Goal: Task Accomplishment & Management: Complete application form

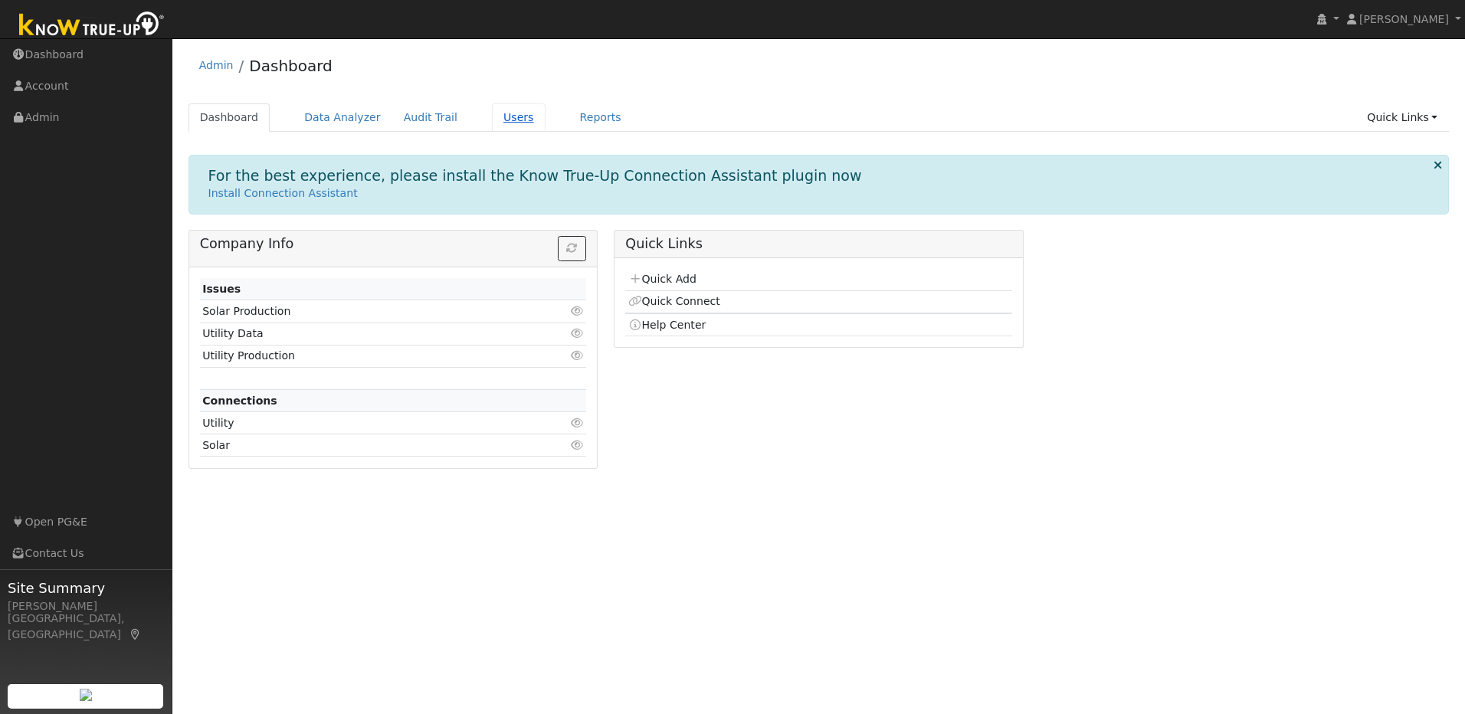
drag, startPoint x: 486, startPoint y: 122, endPoint x: 475, endPoint y: 112, distance: 14.6
click at [492, 122] on link "Users" at bounding box center [519, 117] width 54 height 28
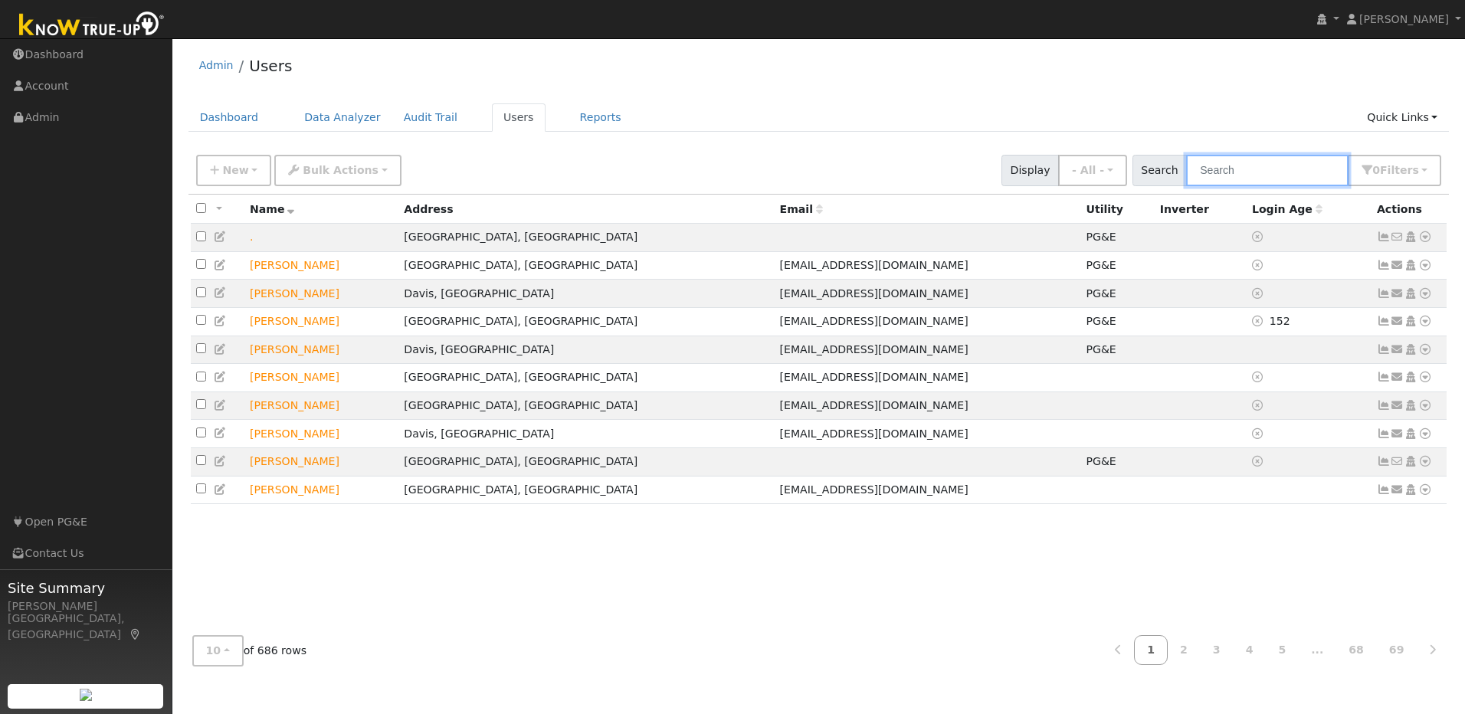
click at [1302, 174] on input "text" at bounding box center [1267, 170] width 162 height 31
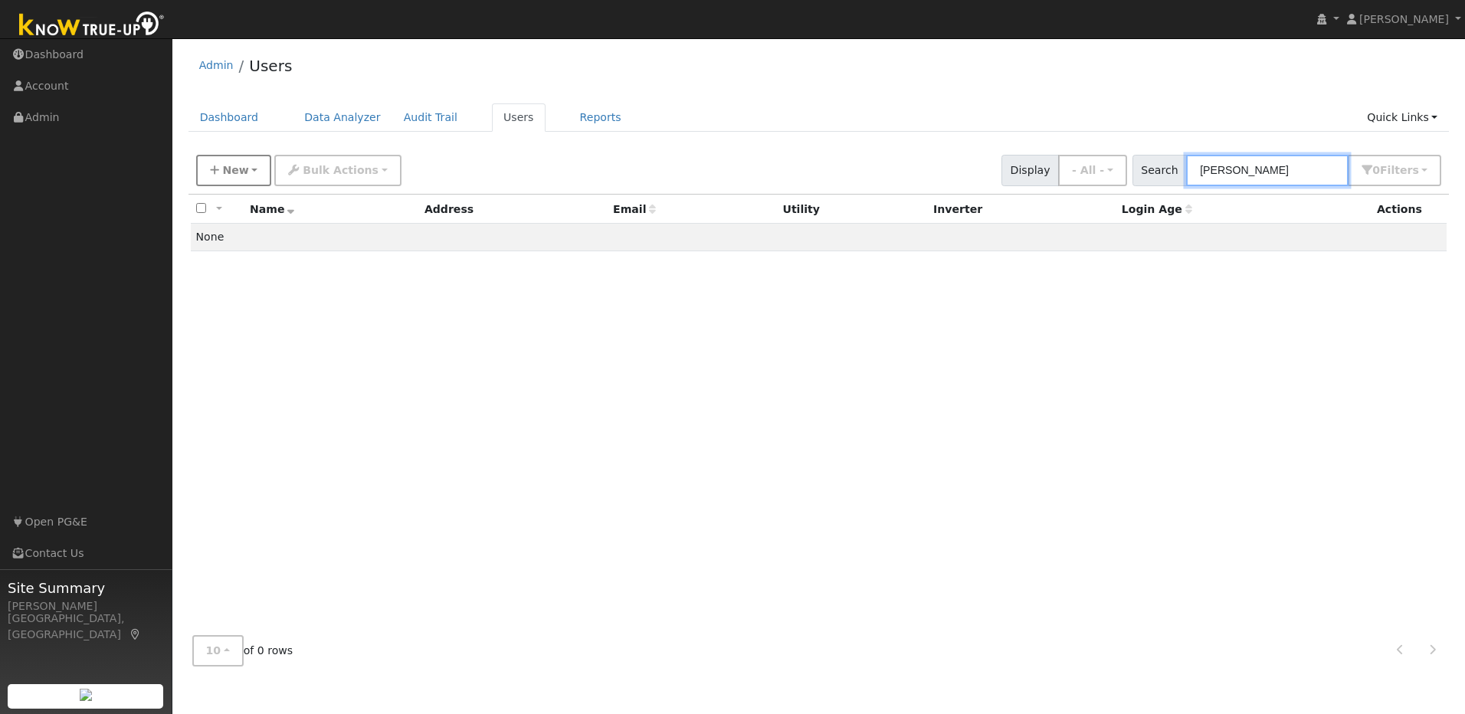
type input "[PERSON_NAME]"
click at [237, 173] on span "New" at bounding box center [235, 170] width 26 height 12
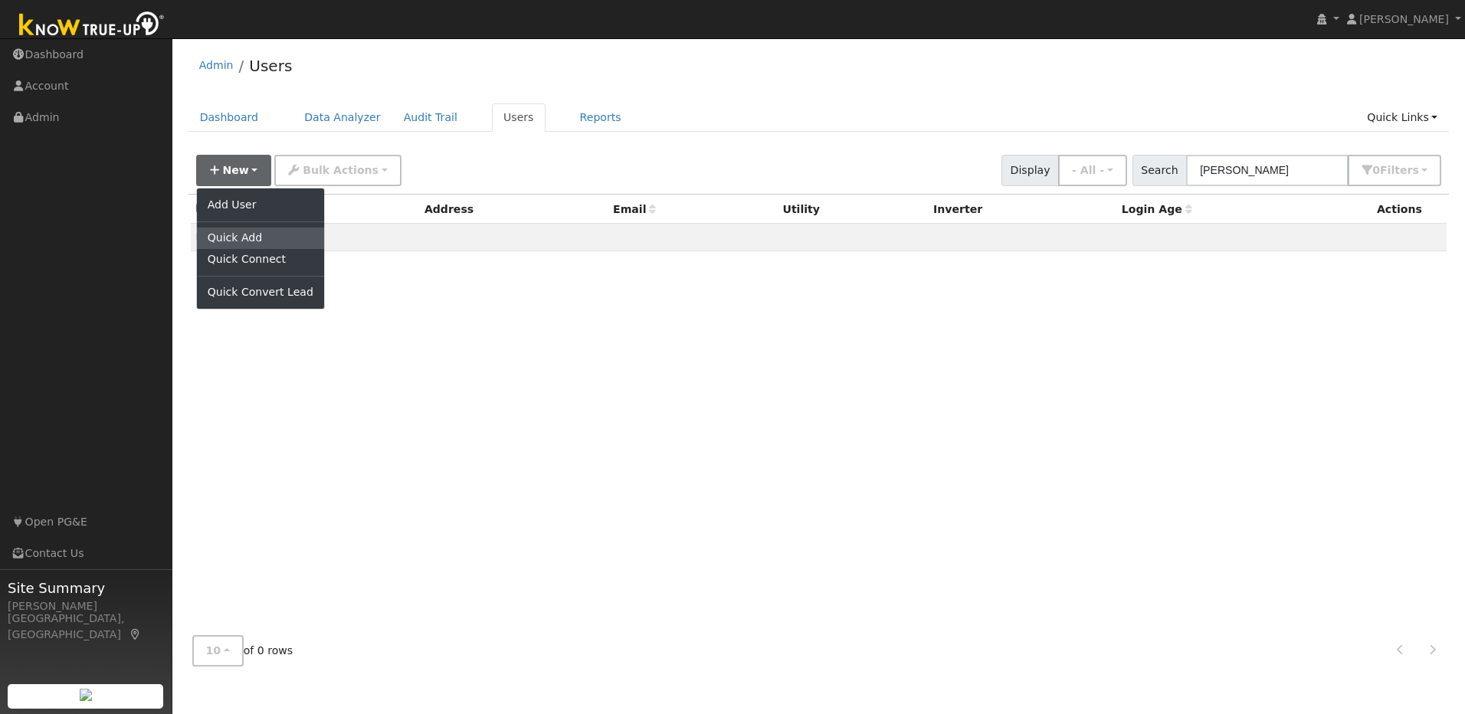
click at [272, 232] on link "Quick Add" at bounding box center [260, 238] width 127 height 21
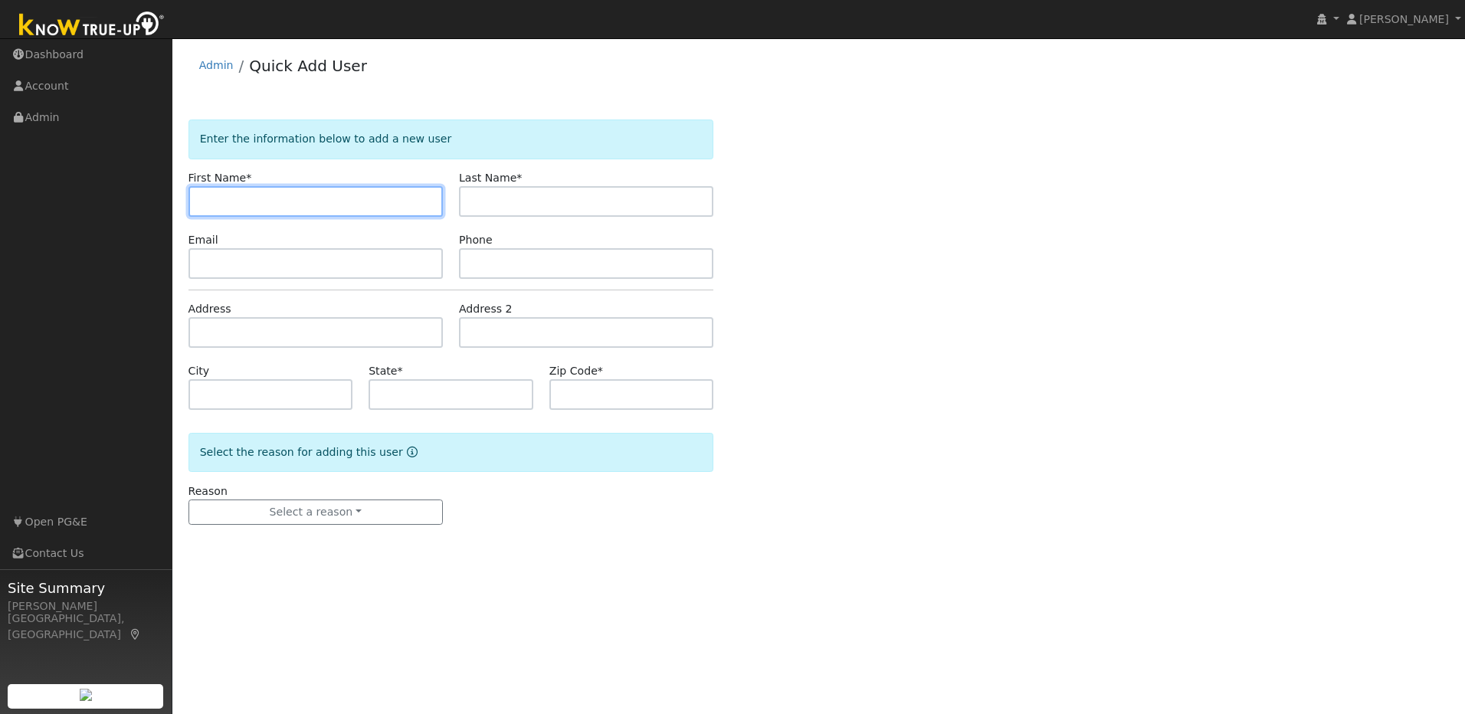
paste input "[PERSON_NAME]"
type input "William"
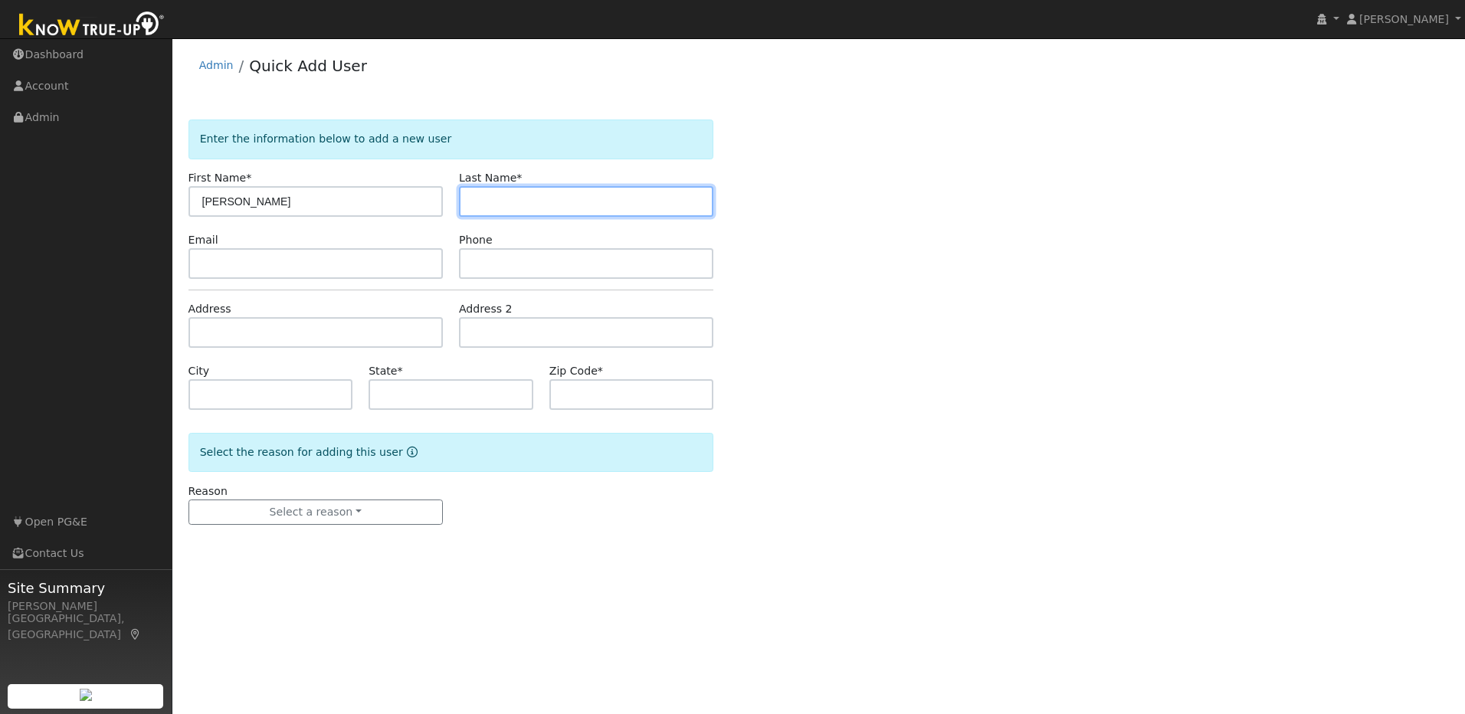
paste input "Ji"
type input "Ji"
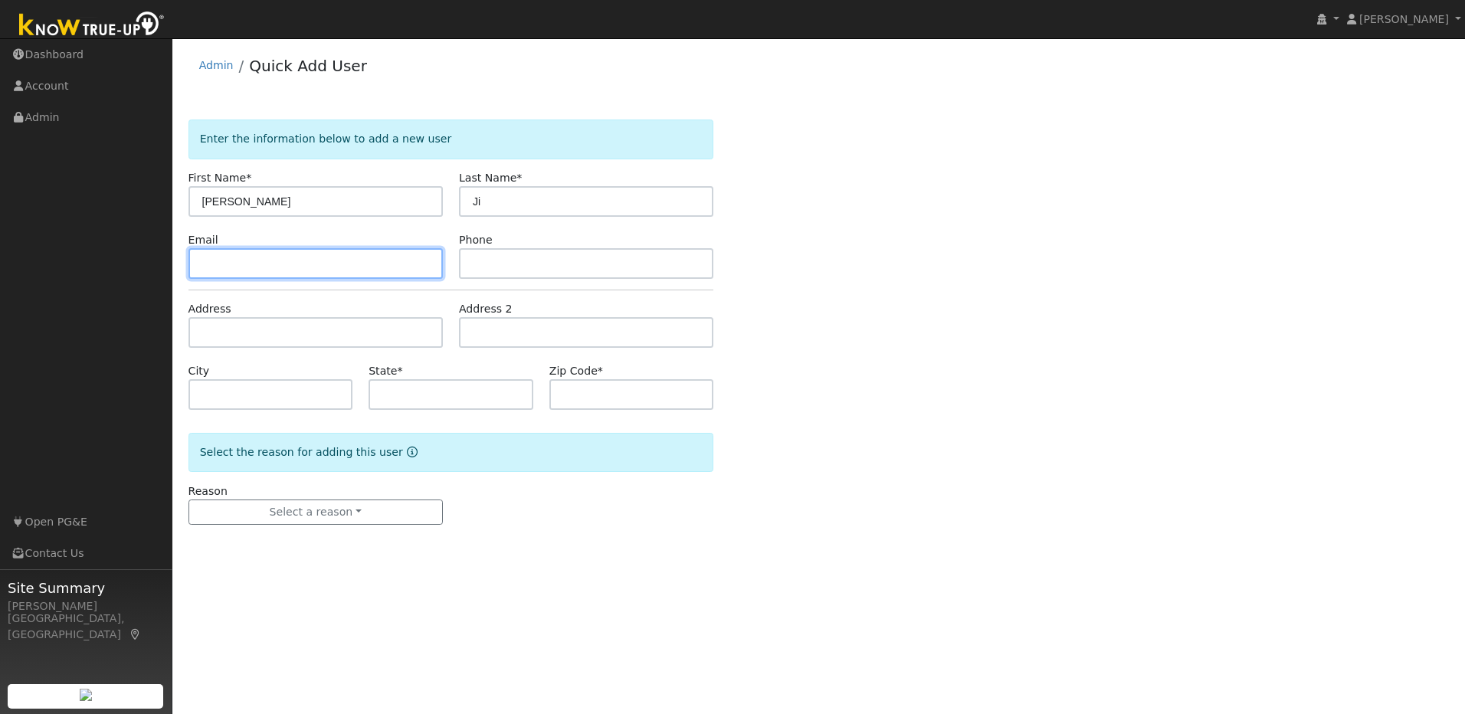
click at [266, 260] on input "text" at bounding box center [315, 263] width 254 height 31
paste input "[EMAIL_ADDRESS][DOMAIN_NAME]"
type input "[EMAIL_ADDRESS][DOMAIN_NAME]"
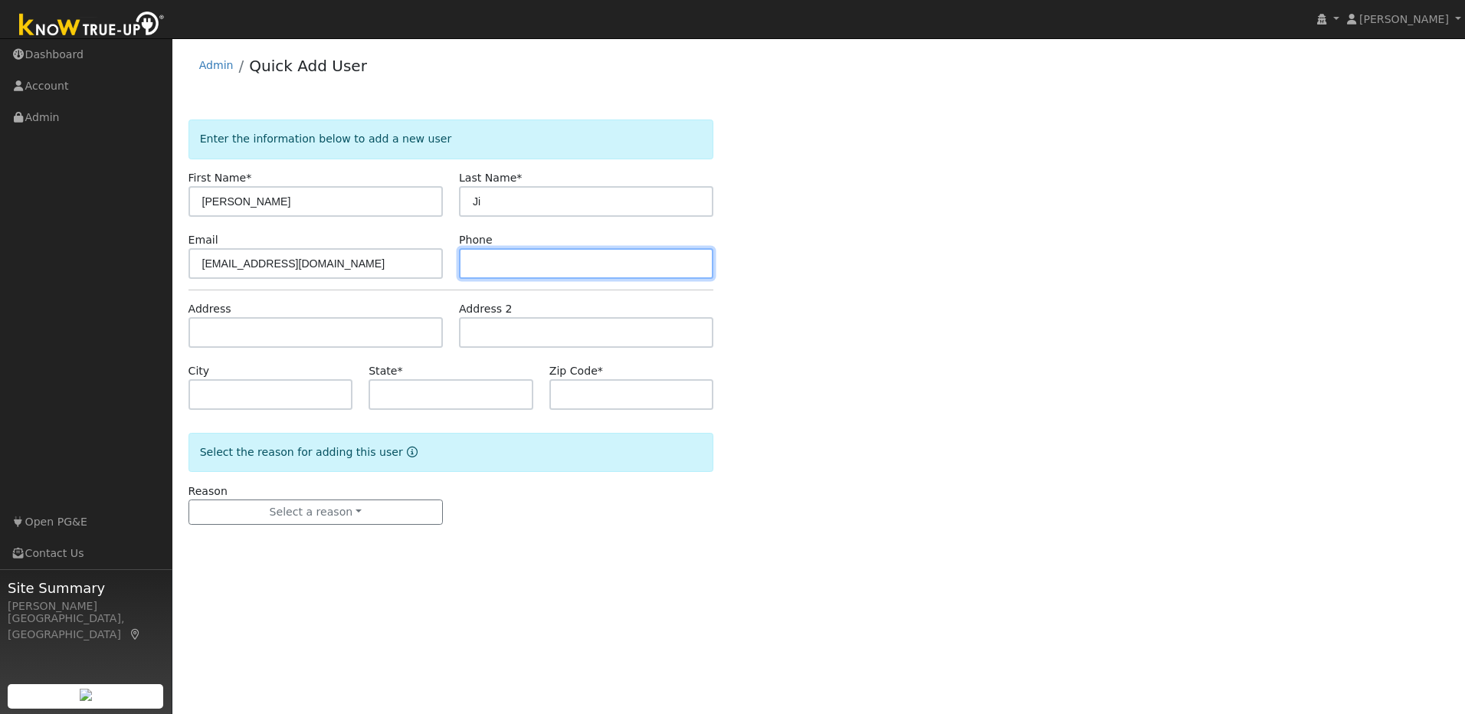
click at [528, 262] on input "text" at bounding box center [586, 263] width 254 height 31
paste input "408-204-0236"
type input "408-204-0236"
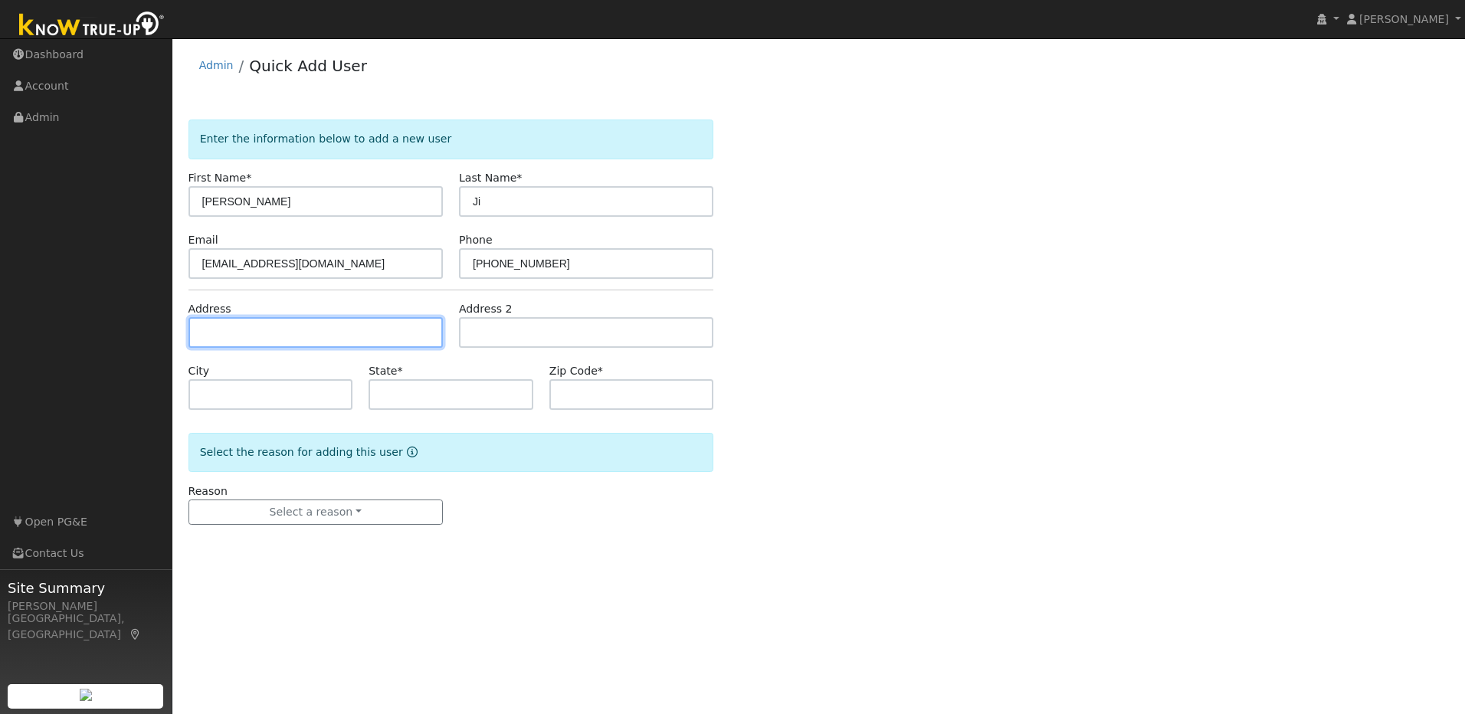
click at [300, 329] on input "text" at bounding box center [315, 332] width 254 height 31
paste input "931 Hildebrand Circle,"
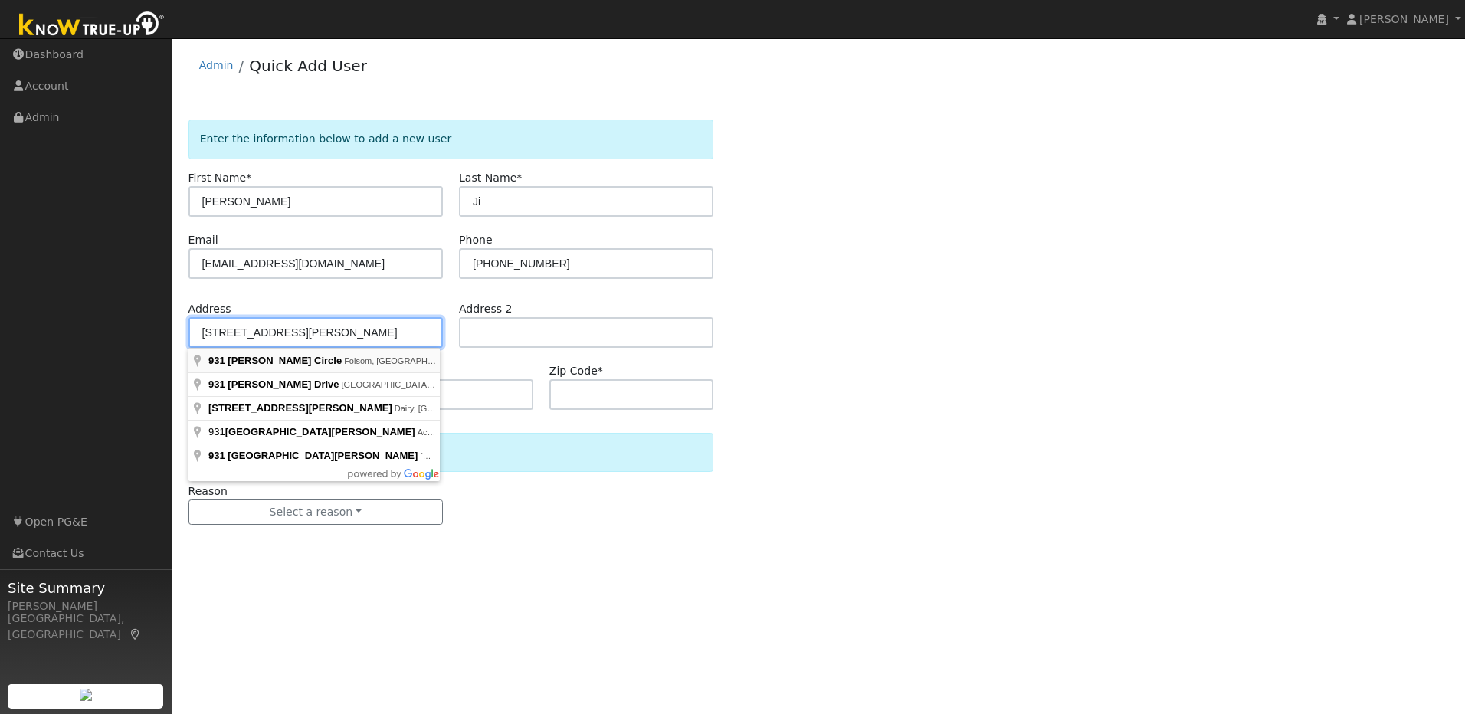
type input "931 Hildebrand Circle"
type input "Folsom"
type input "CA"
type input "95630"
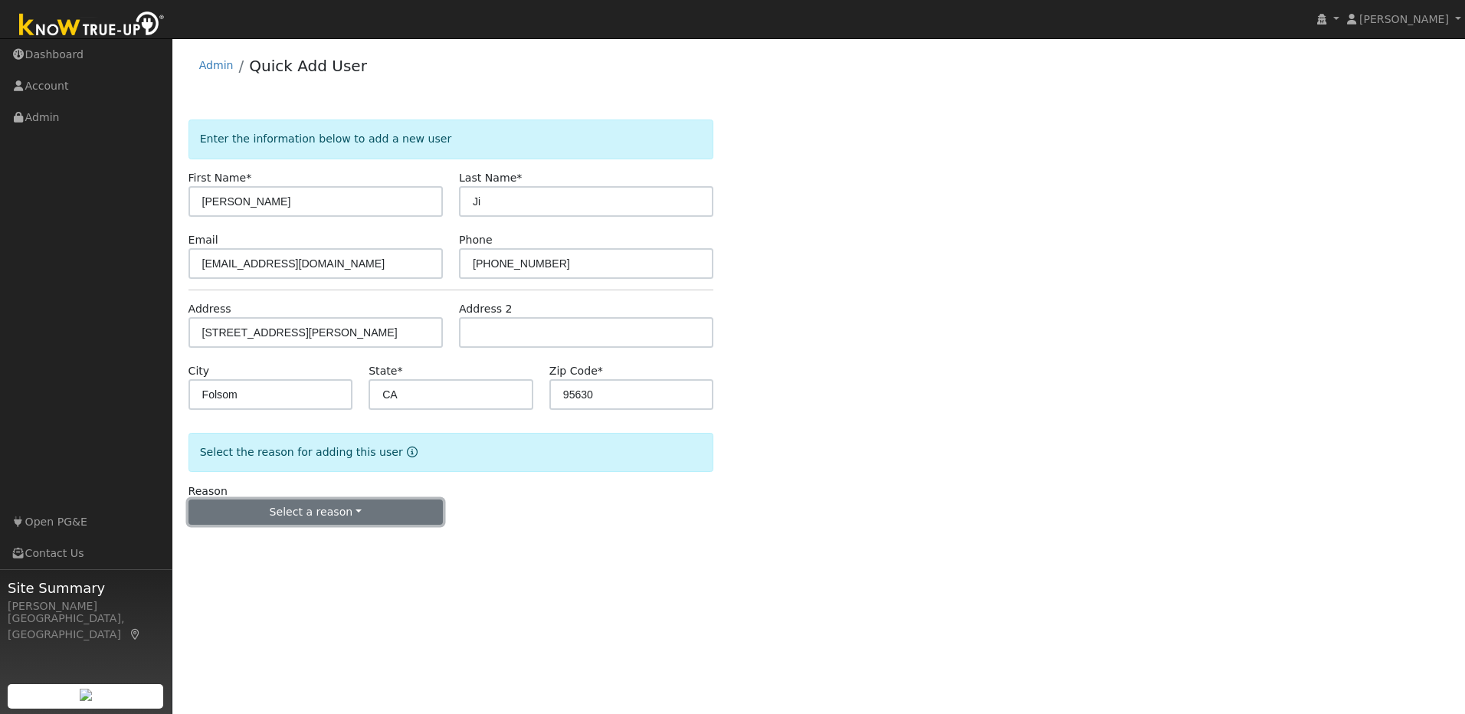
click at [400, 510] on button "Select a reason" at bounding box center [315, 512] width 254 height 26
click at [257, 551] on link "New lead" at bounding box center [273, 543] width 169 height 21
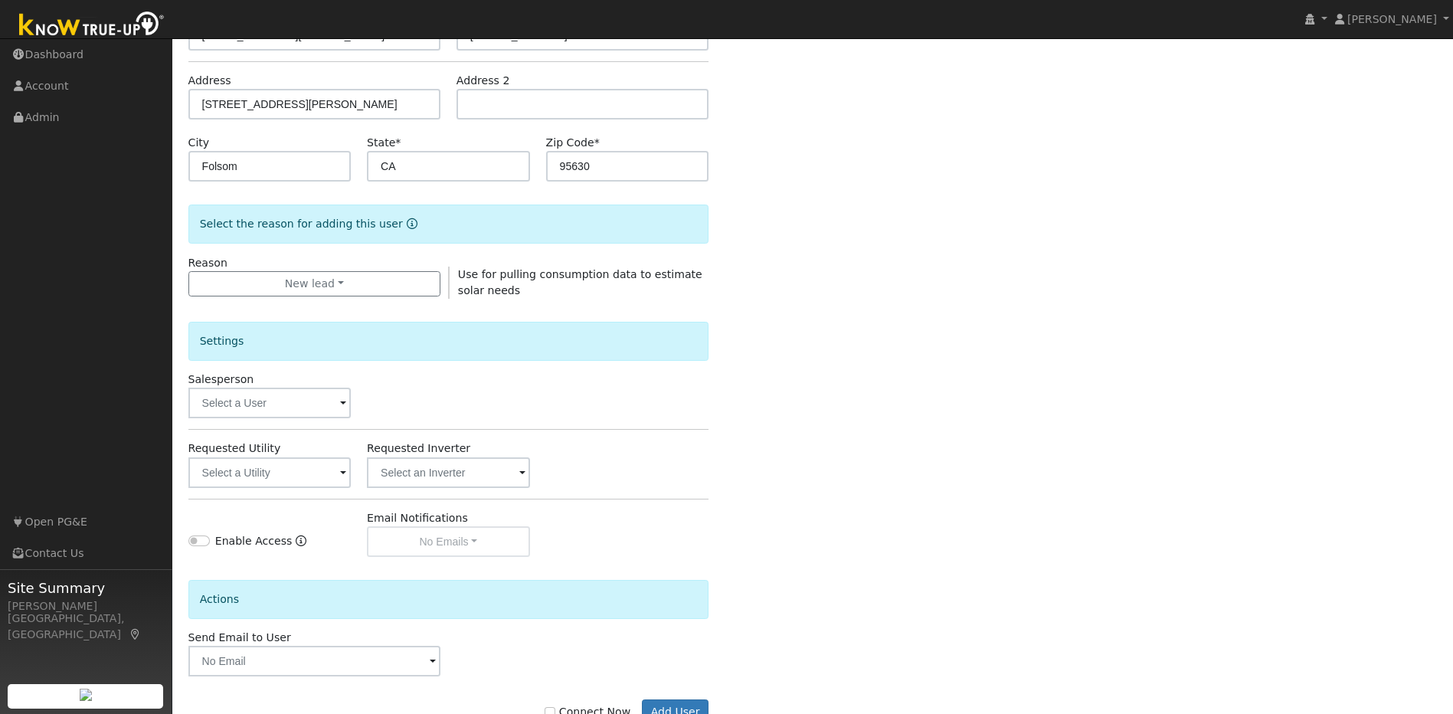
scroll to position [278, 0]
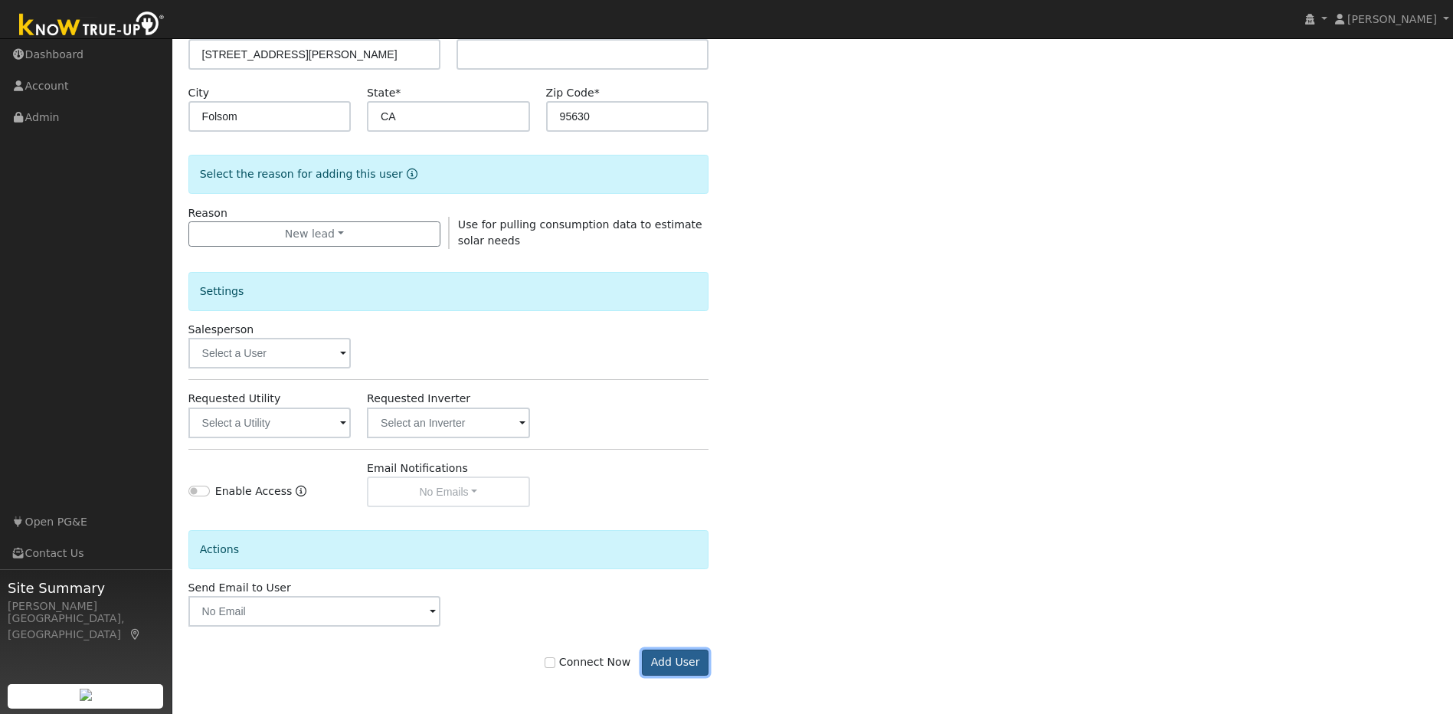
click at [704, 665] on button "Add User" at bounding box center [675, 663] width 67 height 26
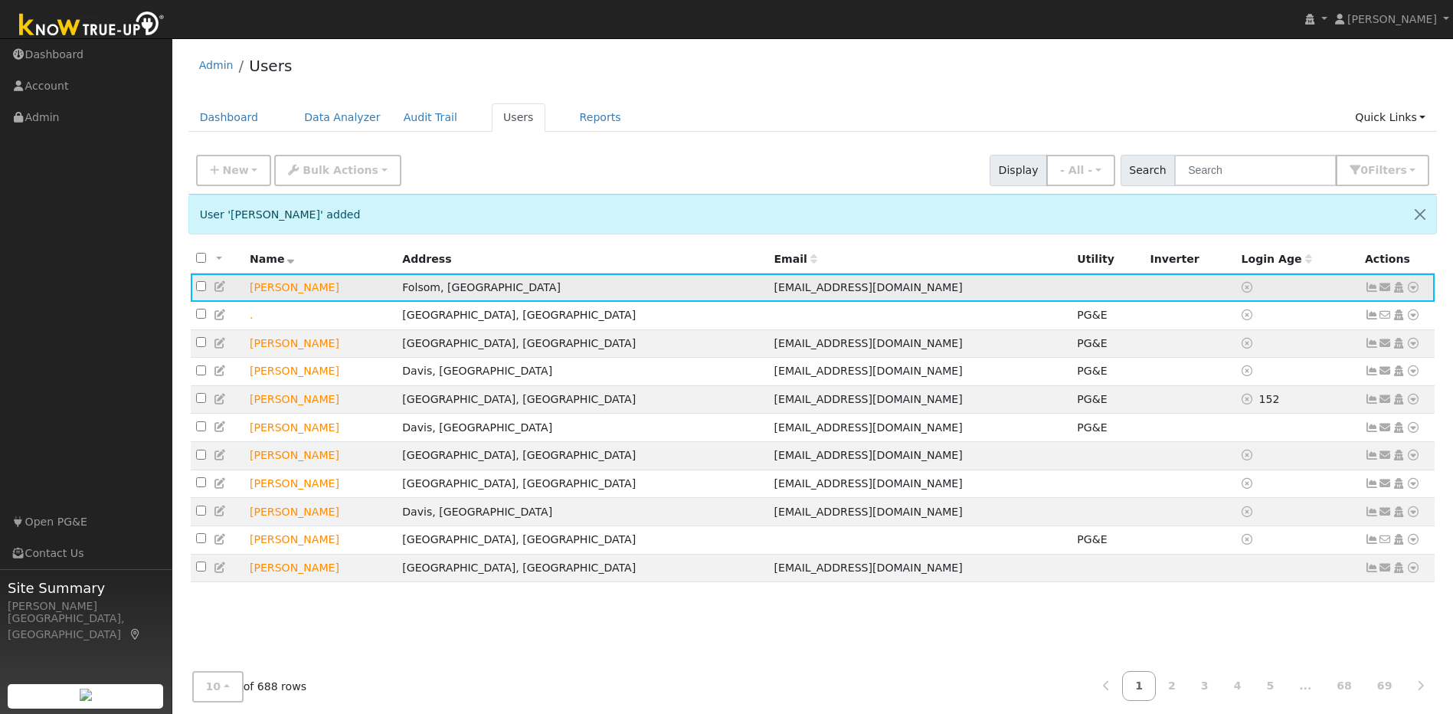
click at [218, 290] on icon at bounding box center [221, 286] width 14 height 11
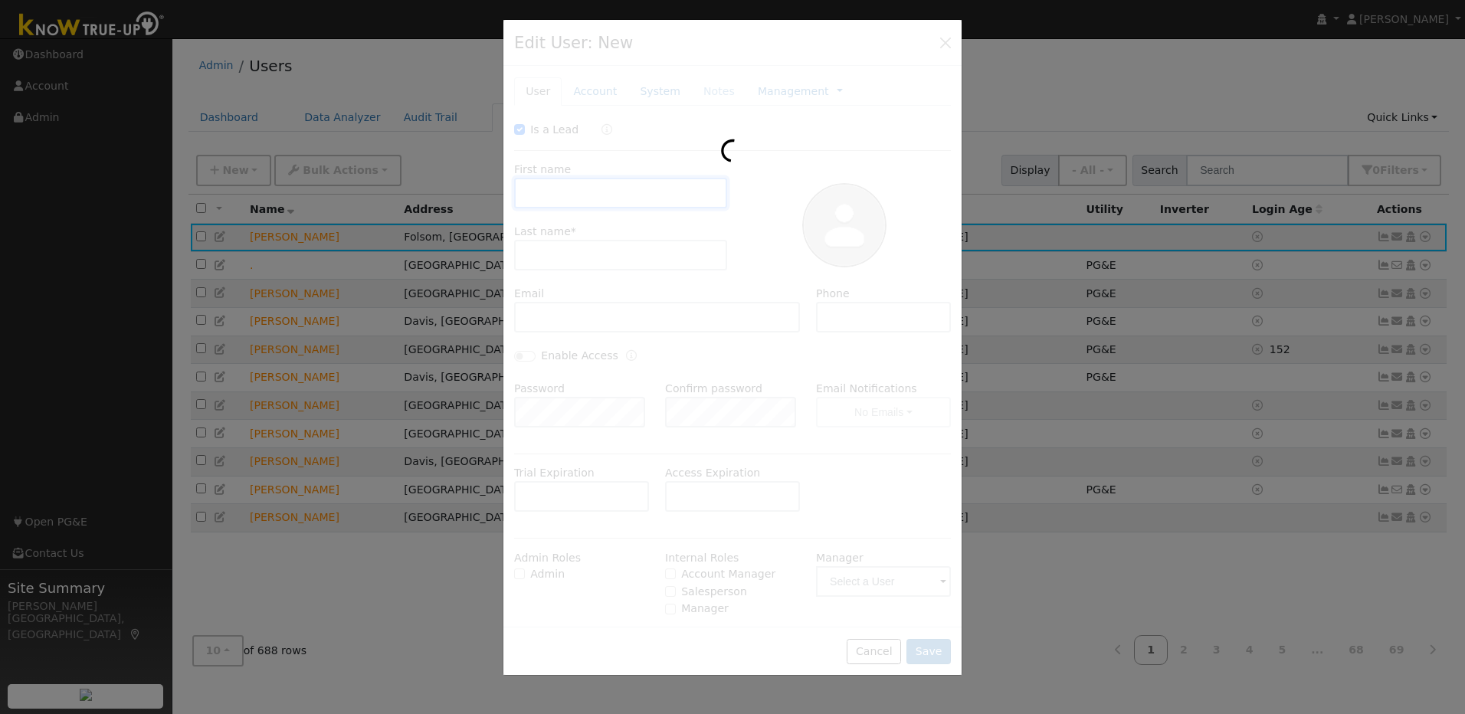
checkbox input "true"
type input "[PERSON_NAME]"
type input "Ji"
type input "wjibz@yahoo.com"
type input "408-204-0236"
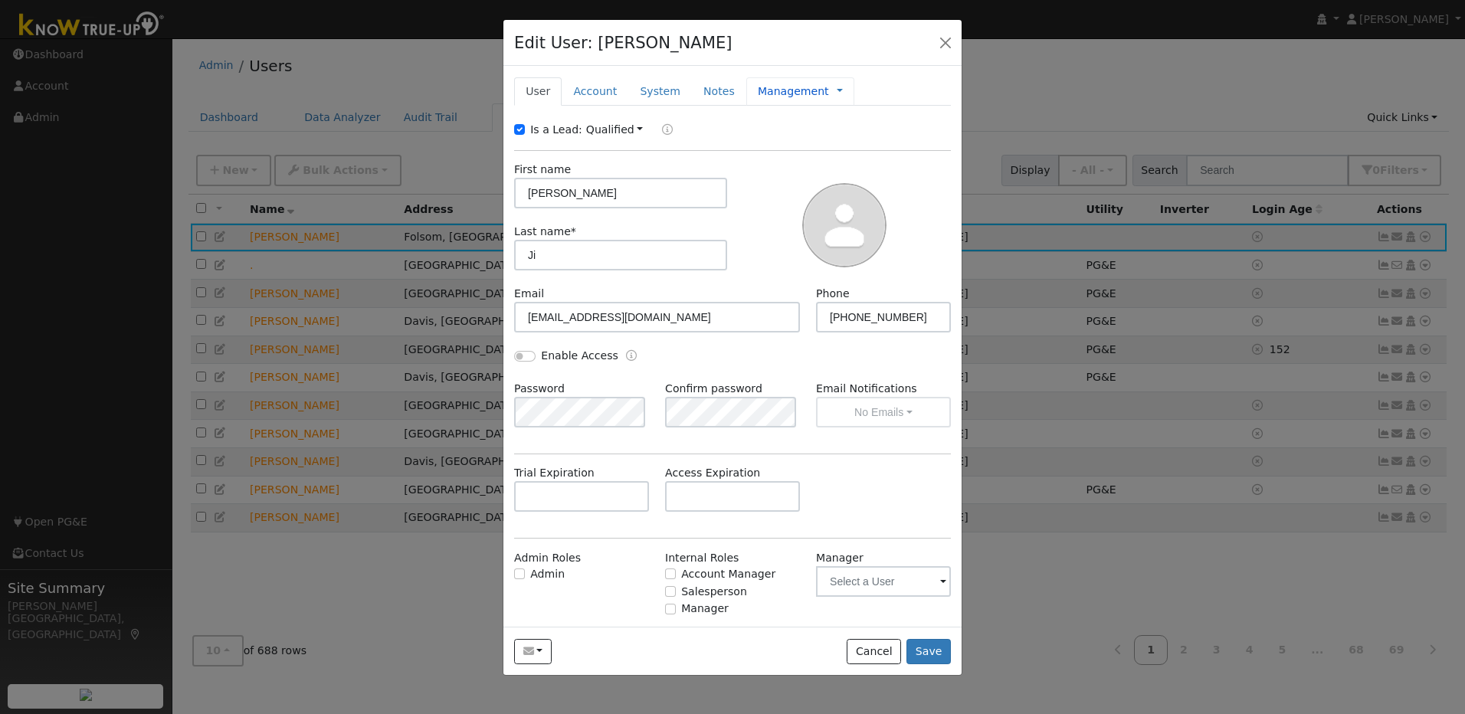
click at [771, 94] on link "Management" at bounding box center [793, 92] width 71 height 16
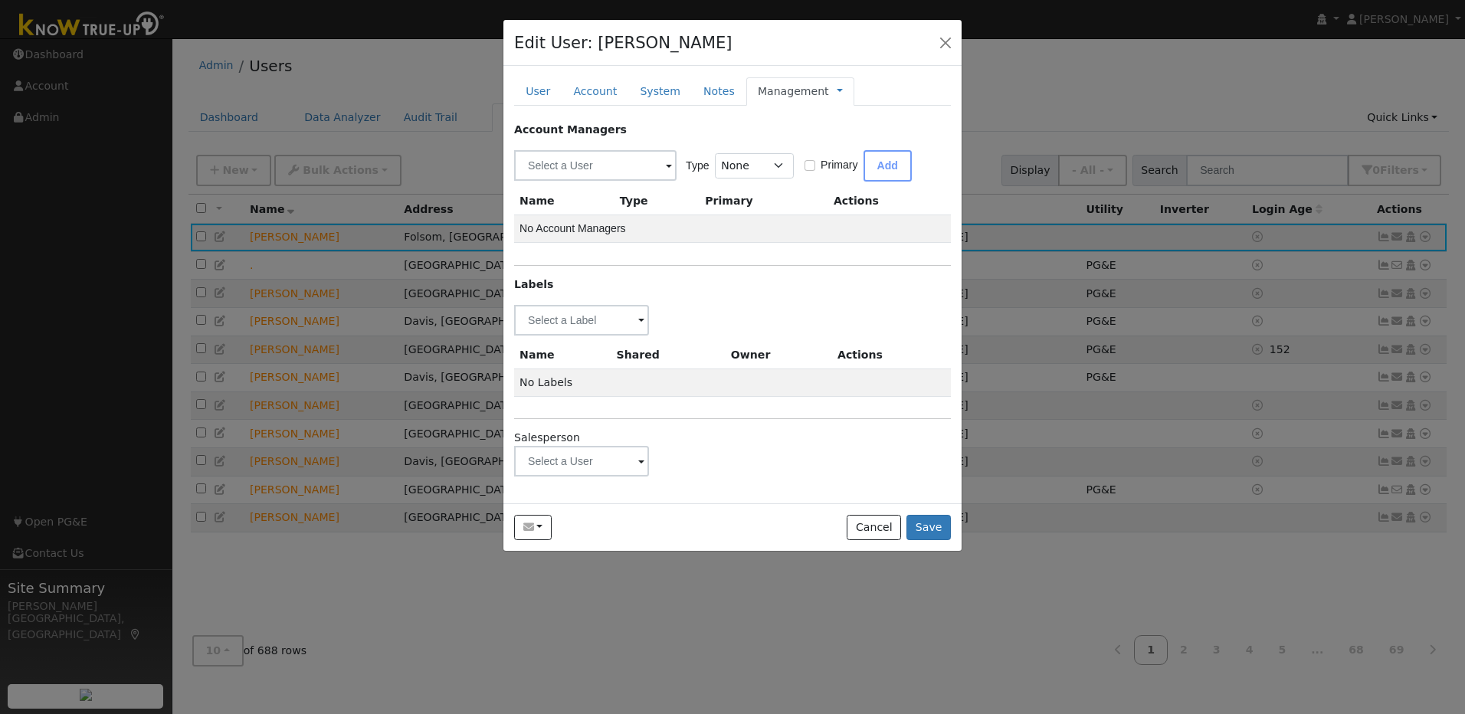
click at [643, 463] on span at bounding box center [641, 463] width 6 height 18
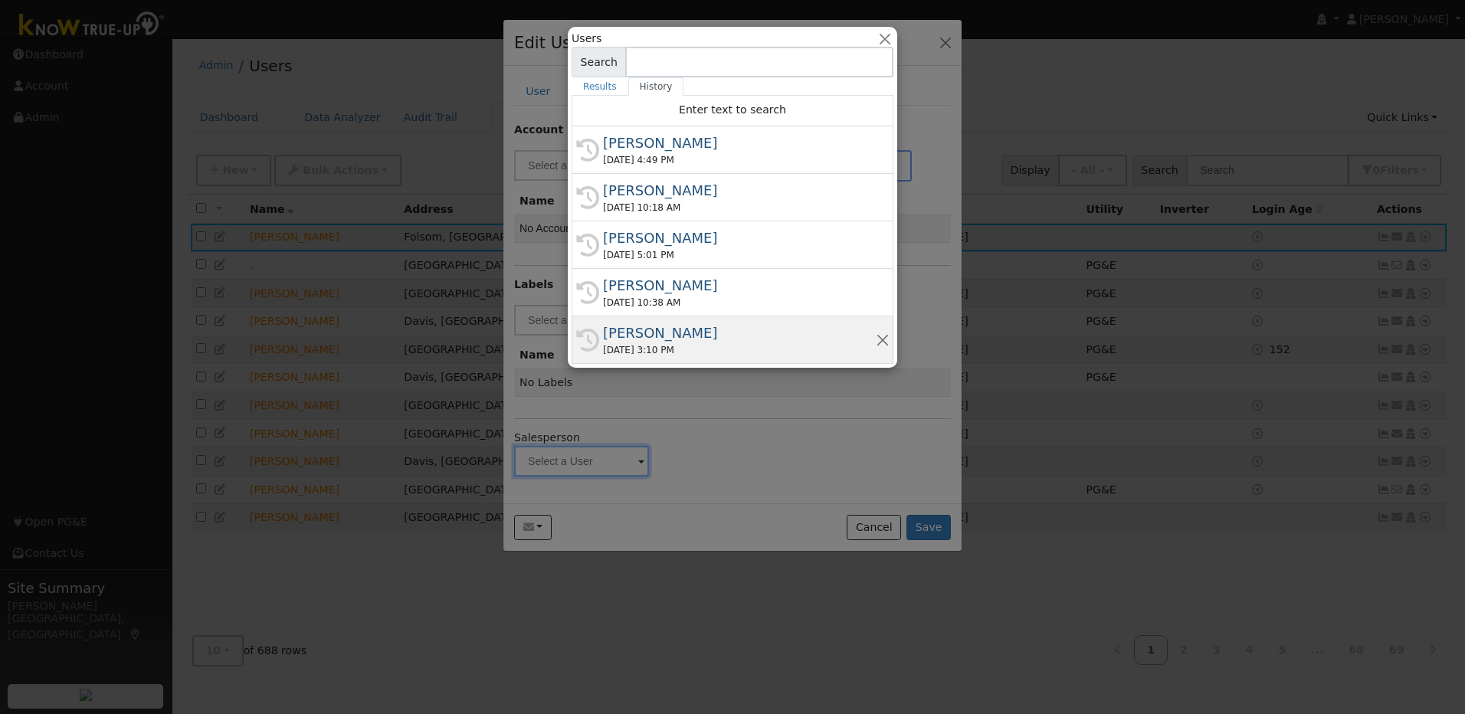
click at [614, 327] on div "Rusty Vaughan" at bounding box center [739, 333] width 273 height 21
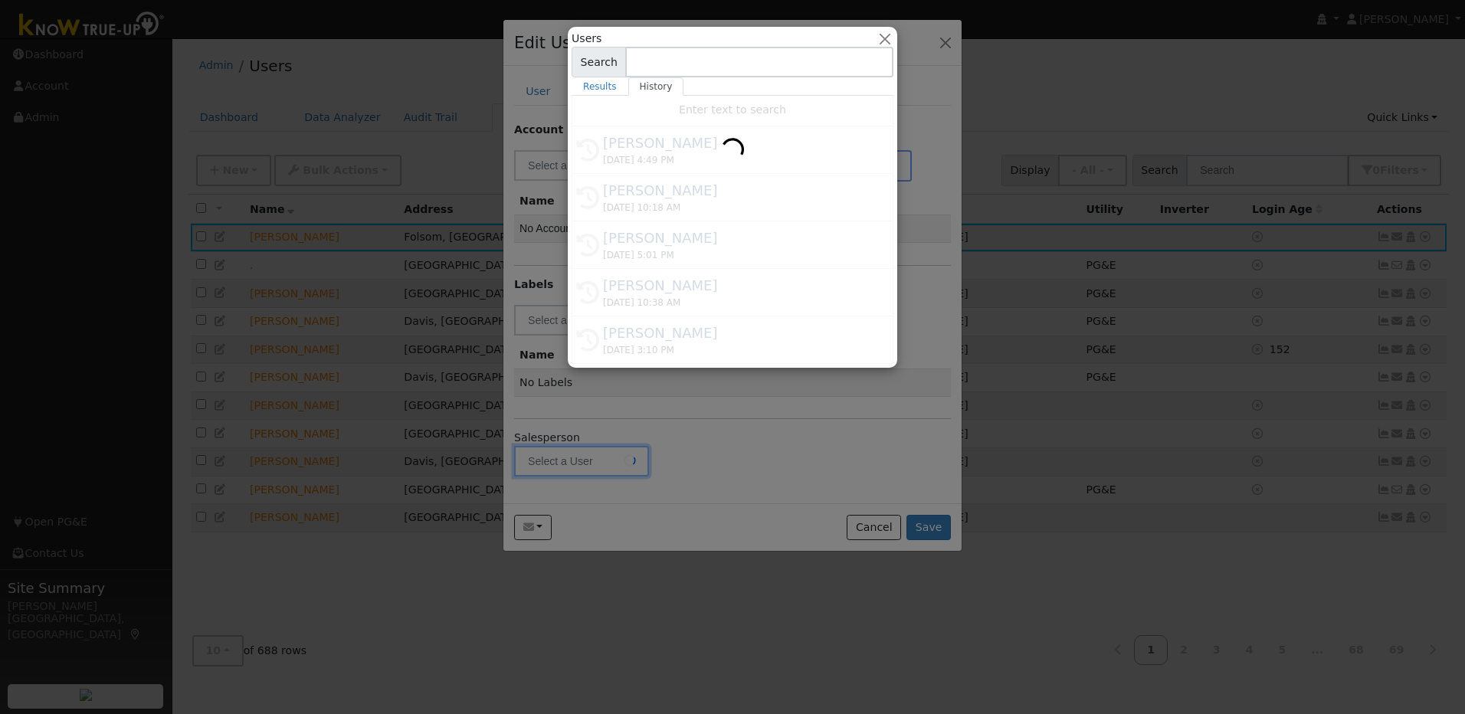
type input "Rusty Vaughan"
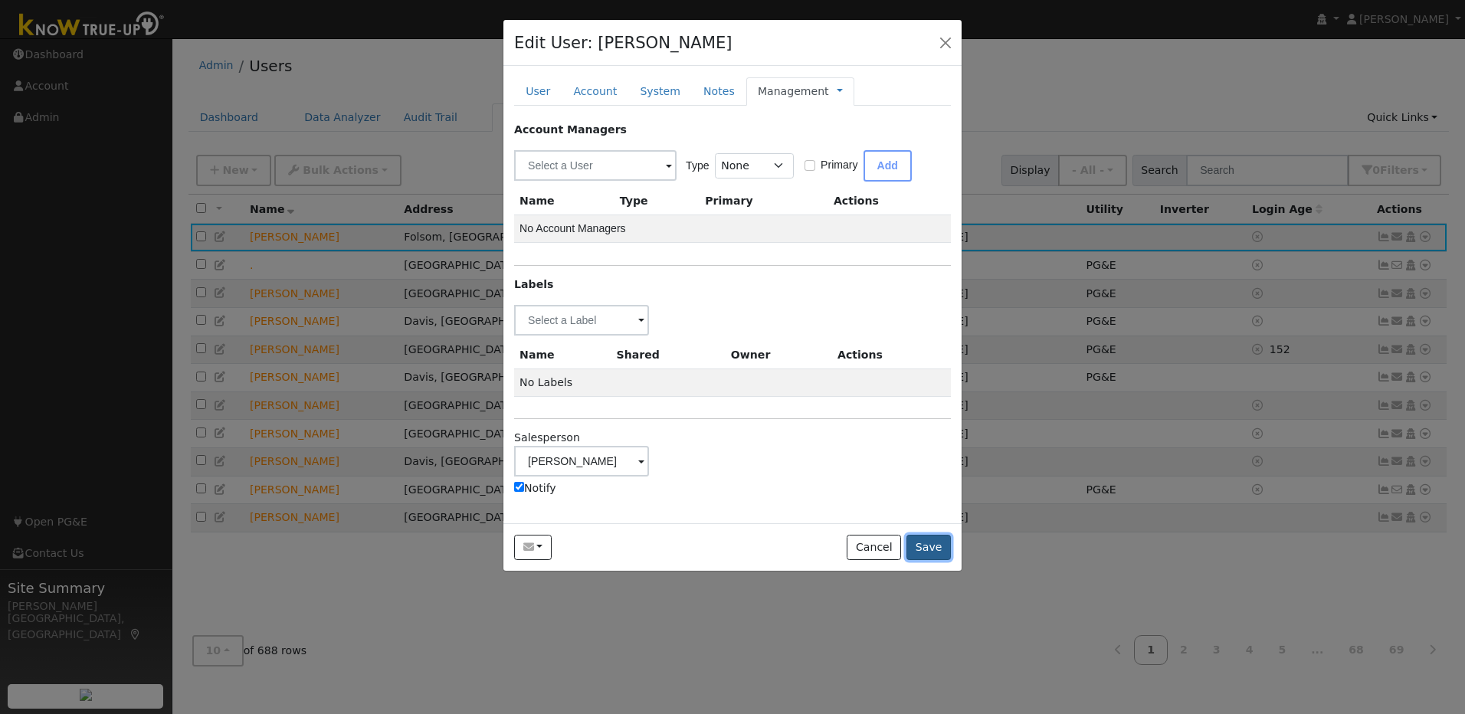
click at [922, 545] on button "Save" at bounding box center [928, 548] width 44 height 26
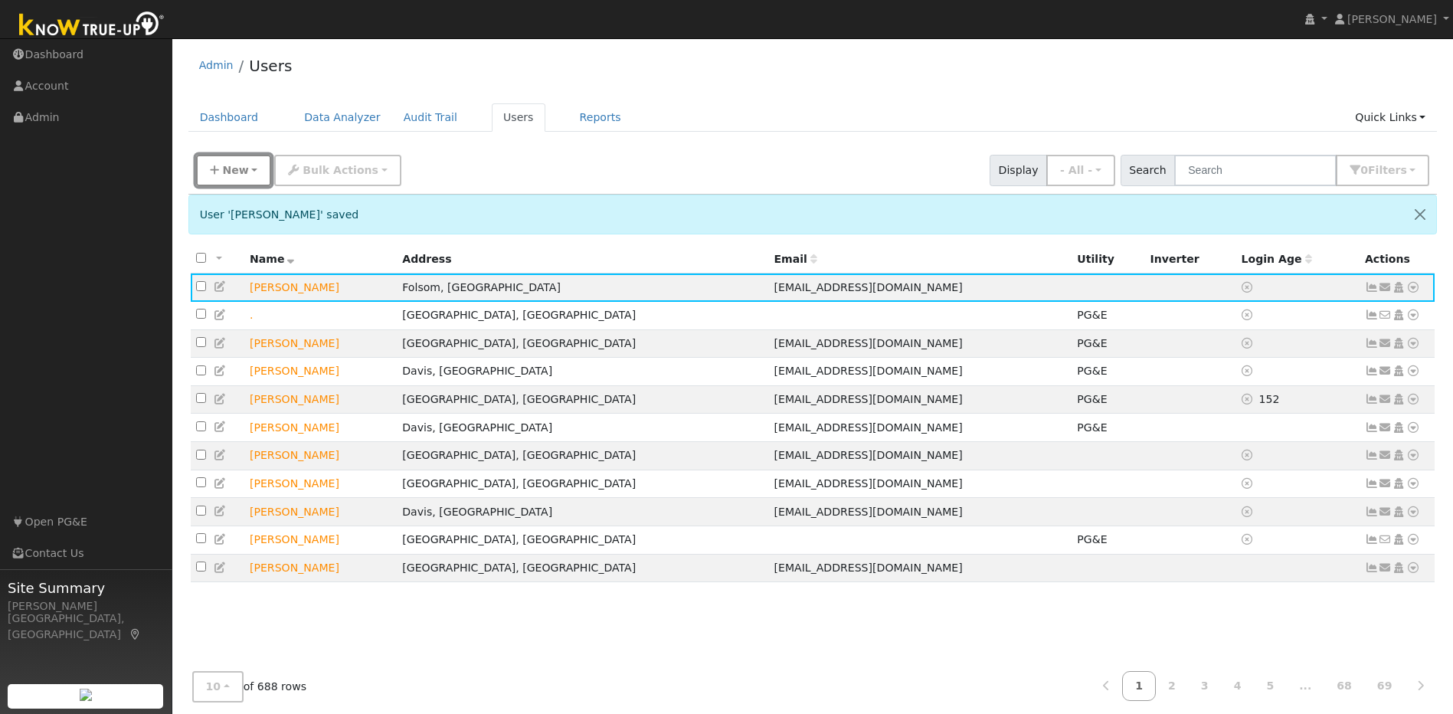
click at [223, 179] on button "New" at bounding box center [234, 170] width 76 height 31
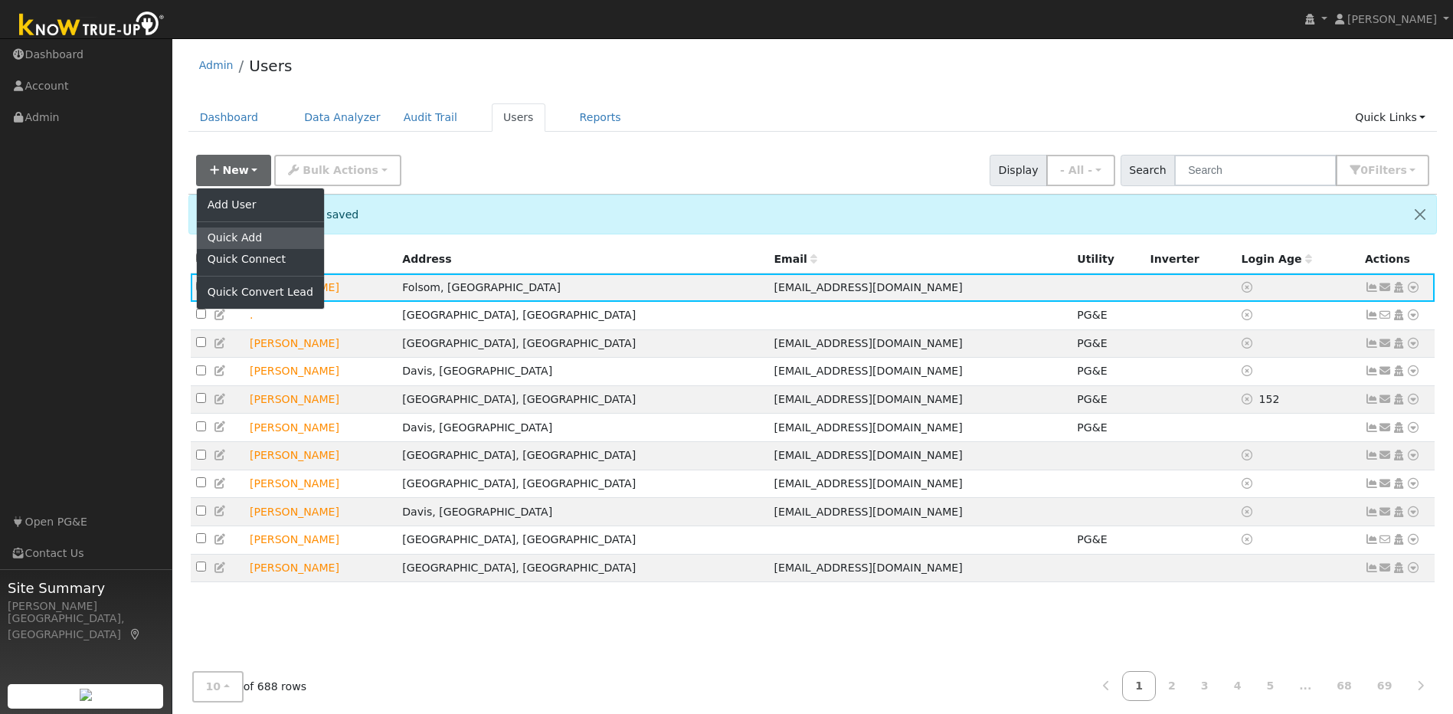
click at [242, 234] on link "Quick Add" at bounding box center [260, 238] width 127 height 21
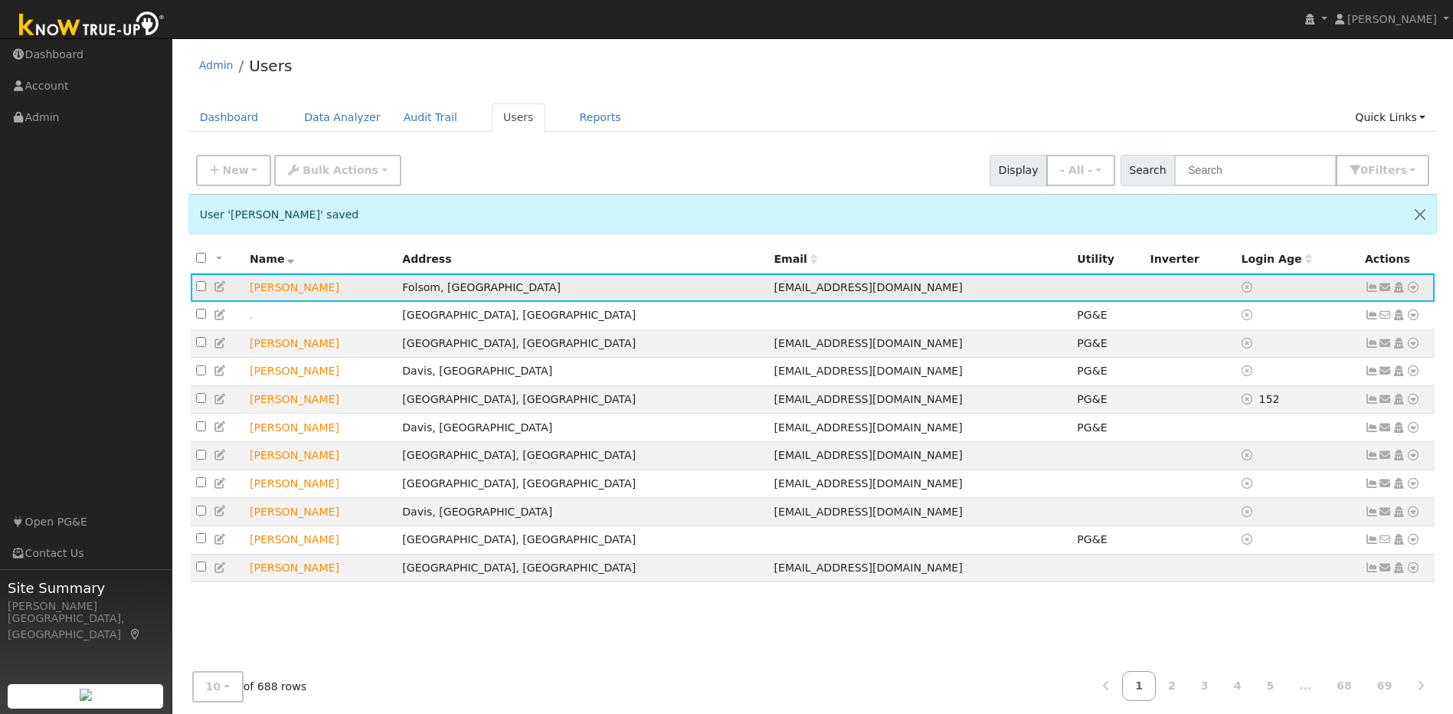
click at [1413, 291] on icon at bounding box center [1414, 287] width 14 height 11
click at [1277, 409] on link "Utility" at bounding box center [1254, 402] width 106 height 21
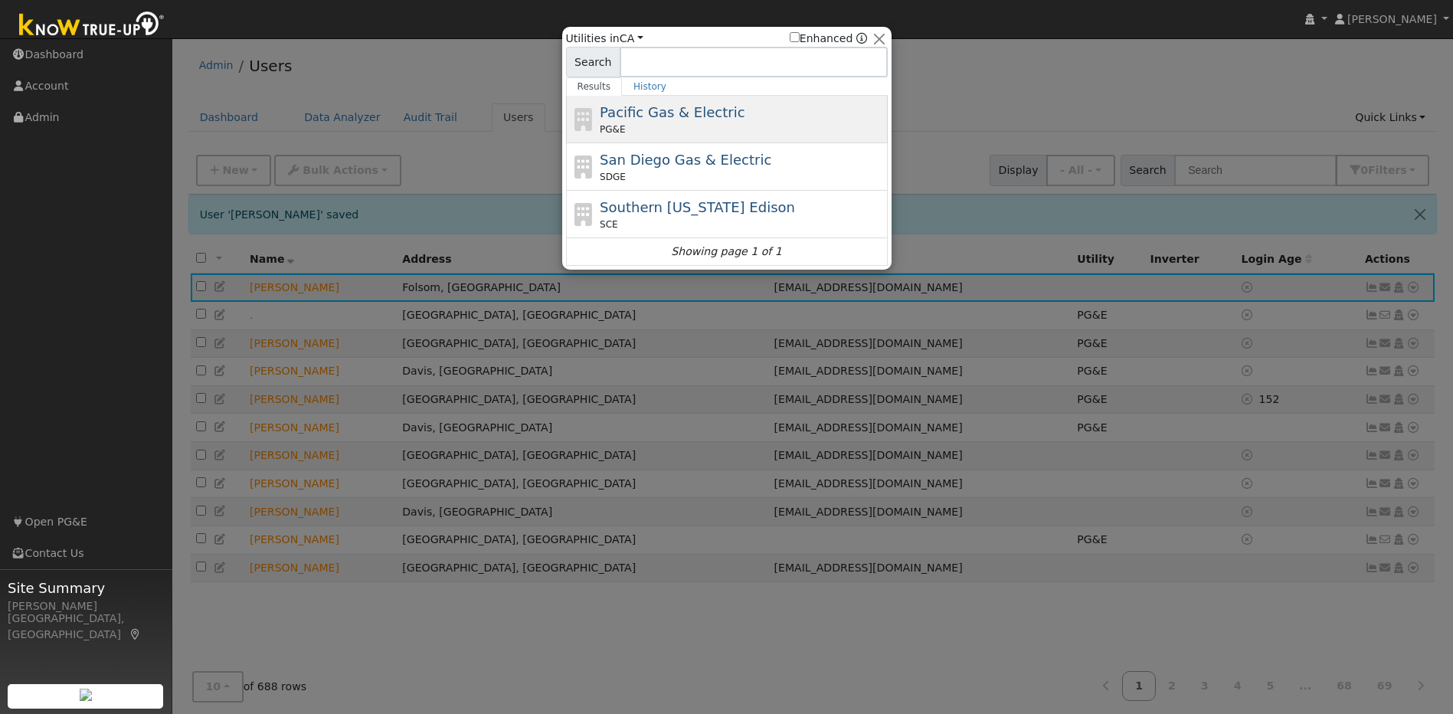
click at [795, 123] on div "PG&E" at bounding box center [742, 130] width 284 height 14
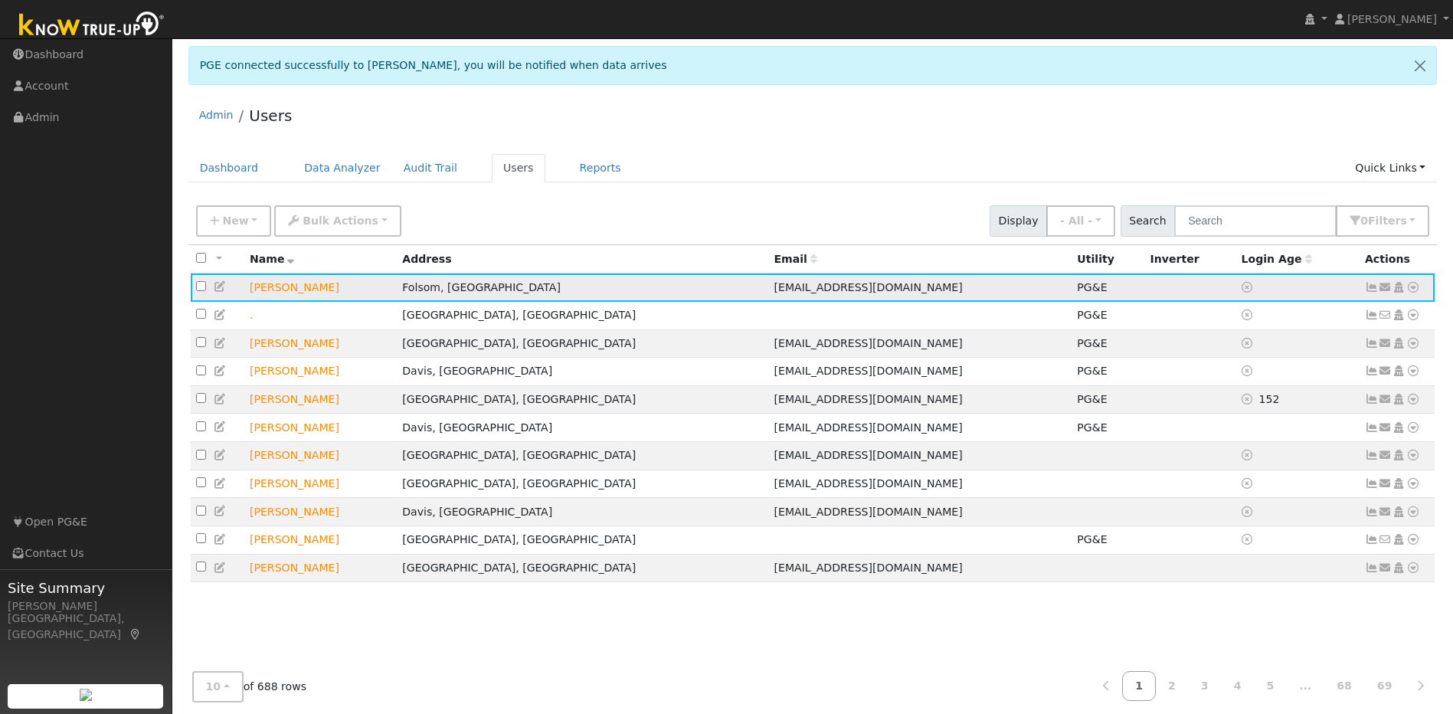
click at [775, 292] on icon at bounding box center [1414, 287] width 14 height 11
click at [775, 375] on link "Import From CSV" at bounding box center [1251, 369] width 113 height 21
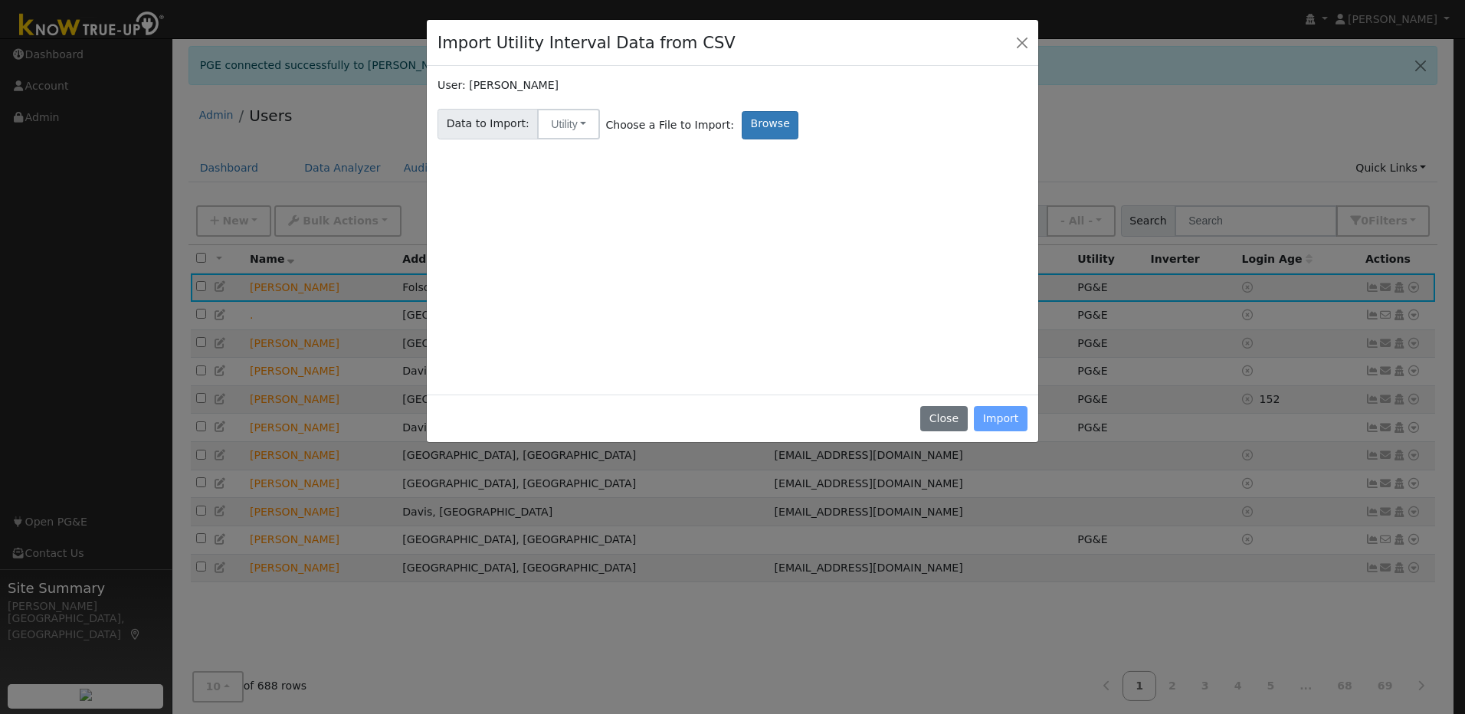
click at [775, 419] on div "Close Import" at bounding box center [732, 419] width 611 height 48
click at [555, 124] on button "Utility" at bounding box center [568, 124] width 63 height 31
click at [604, 160] on link "Utility" at bounding box center [581, 157] width 106 height 21
click at [746, 122] on label "Browse" at bounding box center [770, 125] width 57 height 28
click at [0, 0] on input "Browse" at bounding box center [0, 0] width 0 height 0
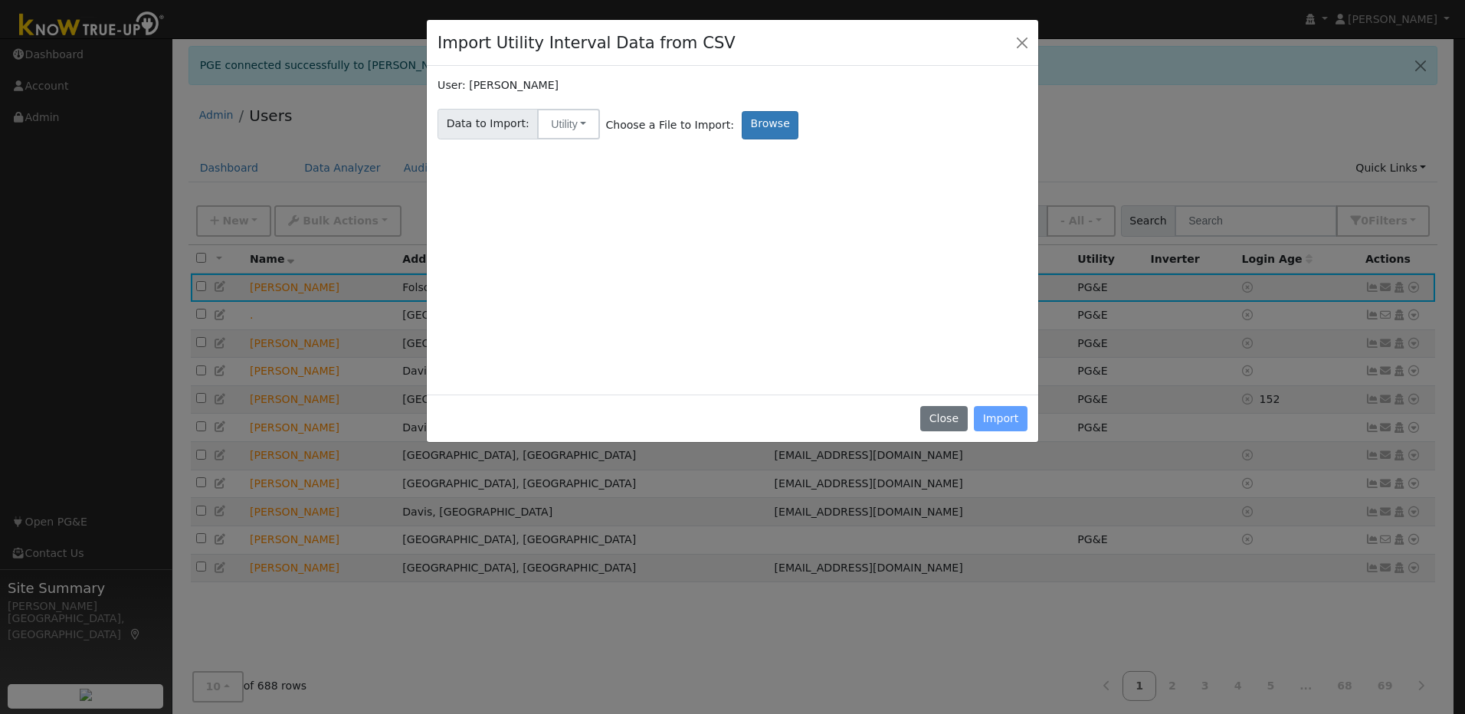
click at [775, 422] on div "Close Import" at bounding box center [732, 419] width 611 height 48
click at [775, 414] on div "Close Import" at bounding box center [732, 419] width 611 height 48
click at [754, 122] on label "Browse" at bounding box center [770, 125] width 57 height 28
click at [0, 0] on input "Browse" at bounding box center [0, 0] width 0 height 0
click at [775, 414] on div "Close Import" at bounding box center [732, 419] width 611 height 48
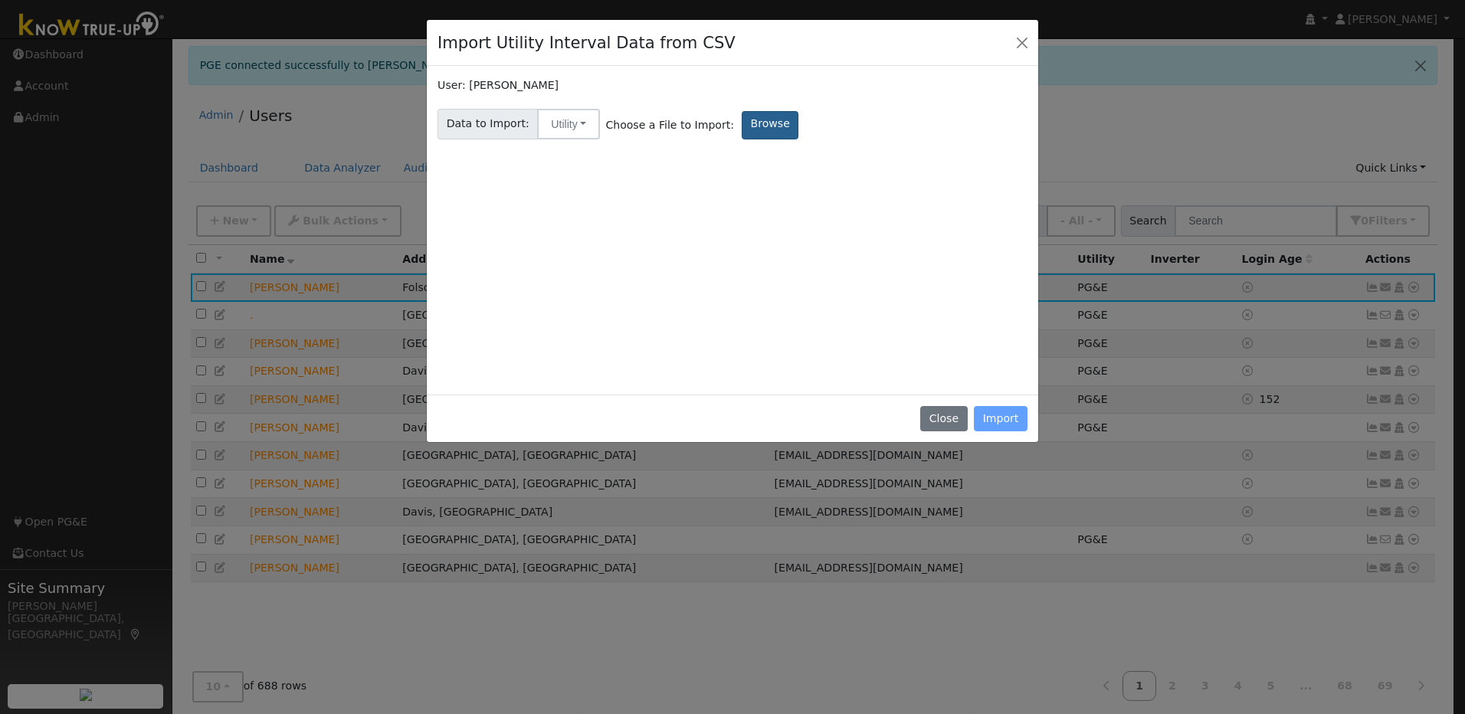
click at [746, 126] on label "Browse" at bounding box center [770, 125] width 57 height 28
click at [0, 0] on input "Browse" at bounding box center [0, 0] width 0 height 0
click at [775, 419] on div "Close Import" at bounding box center [732, 419] width 611 height 48
click at [580, 123] on button "Utility" at bounding box center [568, 124] width 63 height 31
click at [579, 156] on link "Utility" at bounding box center [581, 157] width 106 height 21
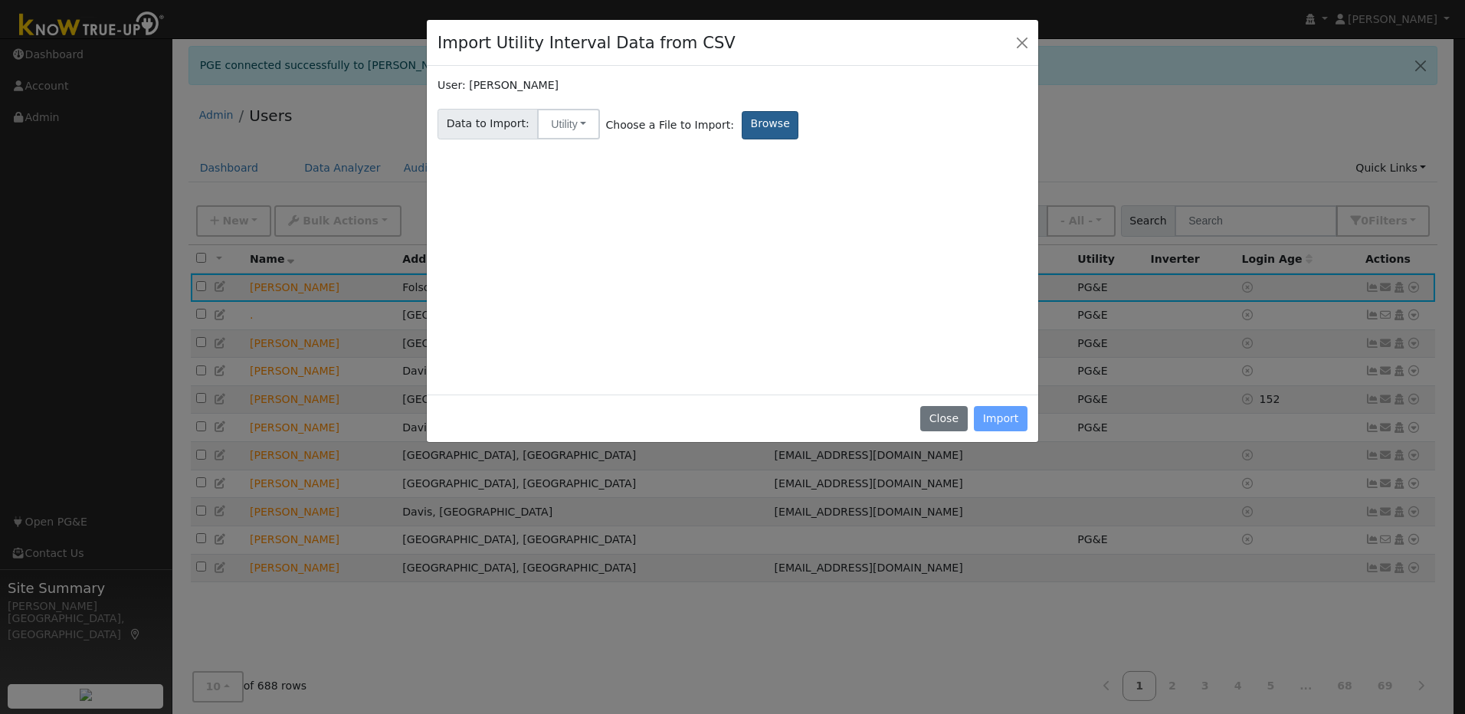
click at [742, 126] on label "Browse" at bounding box center [770, 125] width 57 height 28
click at [0, 0] on input "Browse" at bounding box center [0, 0] width 0 height 0
click at [775, 423] on div "Close Import" at bounding box center [732, 419] width 611 height 48
click at [768, 132] on label "Browse" at bounding box center [770, 125] width 57 height 28
click at [0, 0] on input "Browse" at bounding box center [0, 0] width 0 height 0
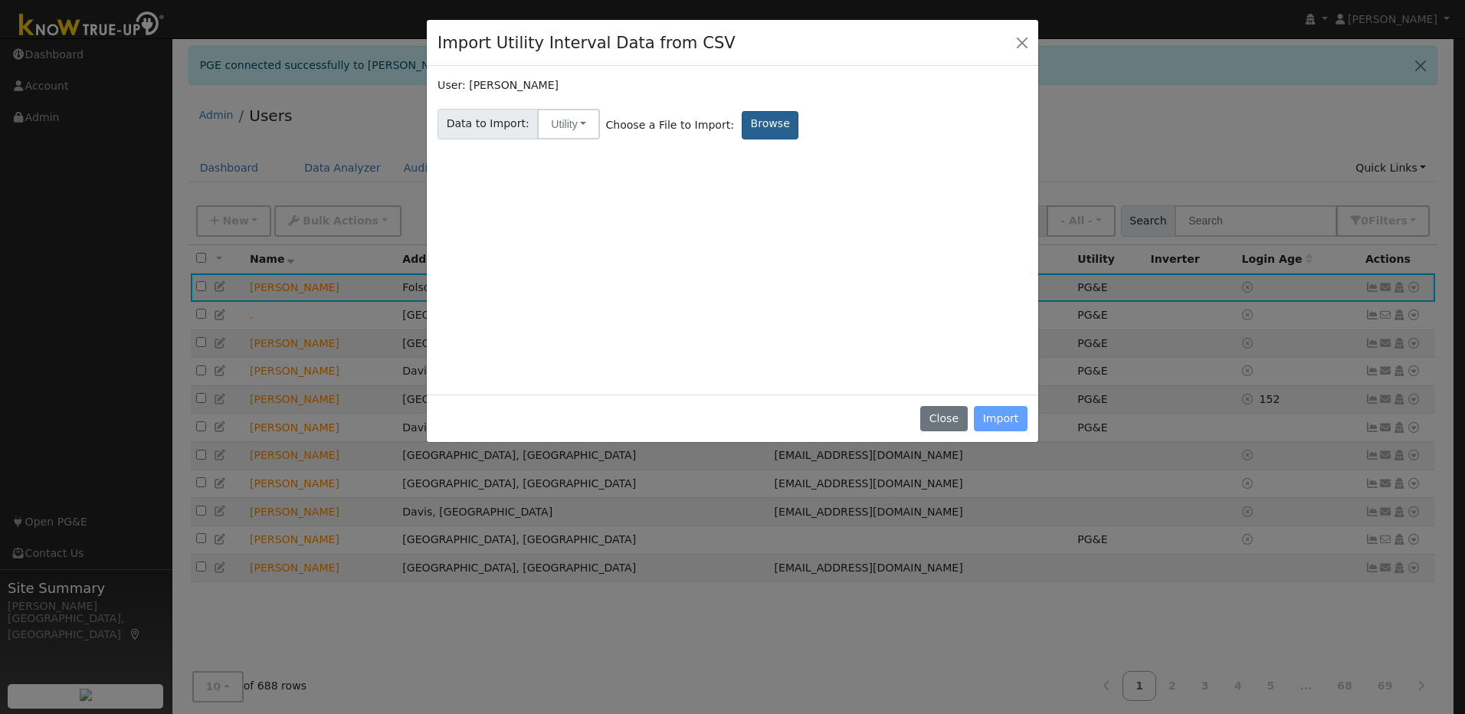
click at [748, 130] on label "Browse" at bounding box center [770, 125] width 57 height 28
click at [0, 0] on input "Browse" at bounding box center [0, 0] width 0 height 0
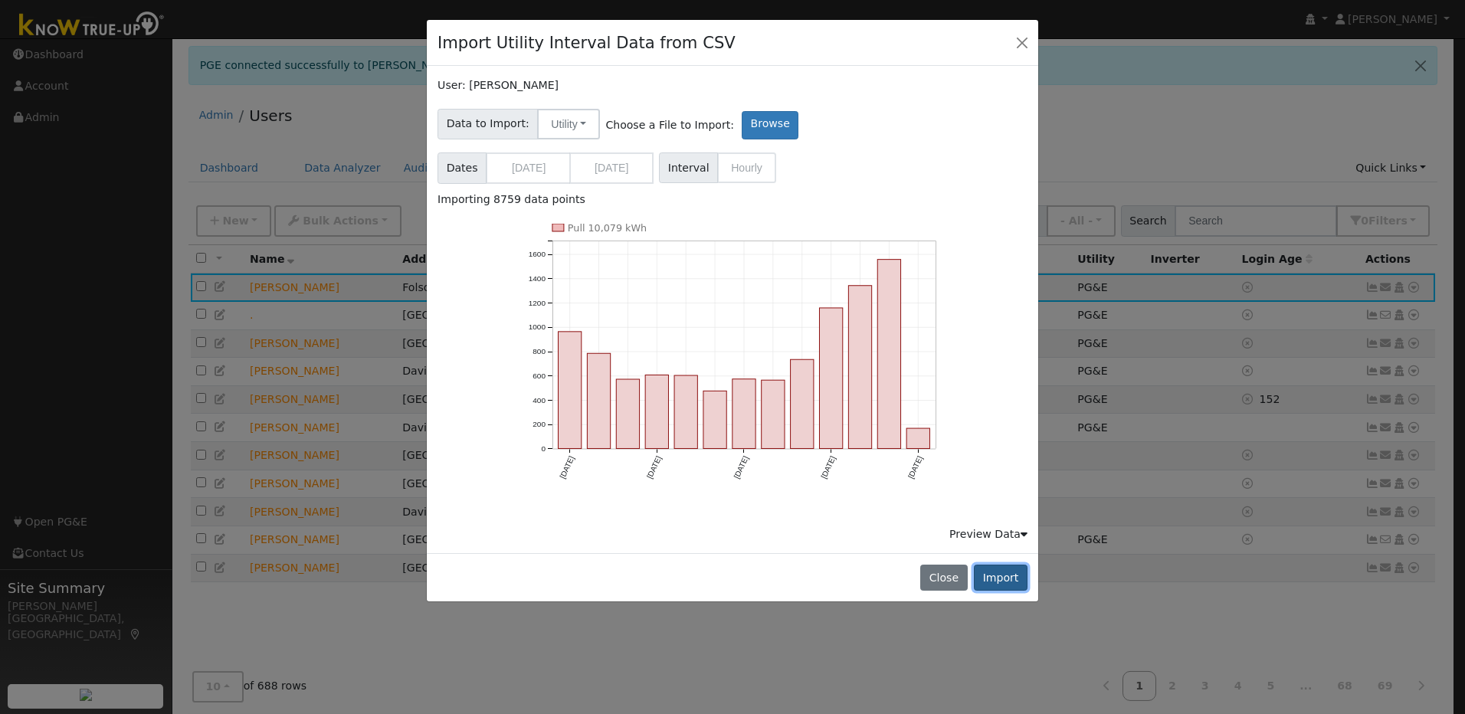
click at [775, 490] on button "Import" at bounding box center [1001, 578] width 54 height 26
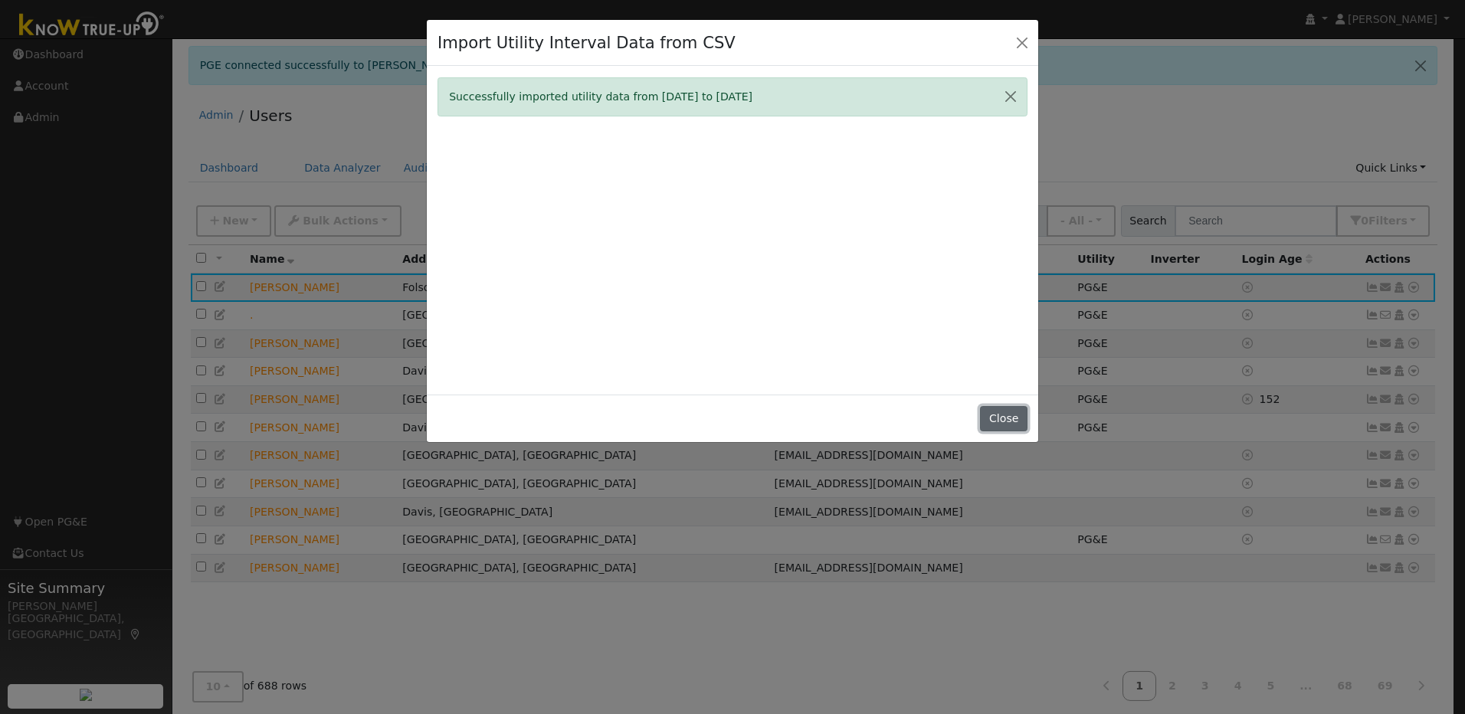
click at [775, 416] on button "Close" at bounding box center [1003, 419] width 47 height 26
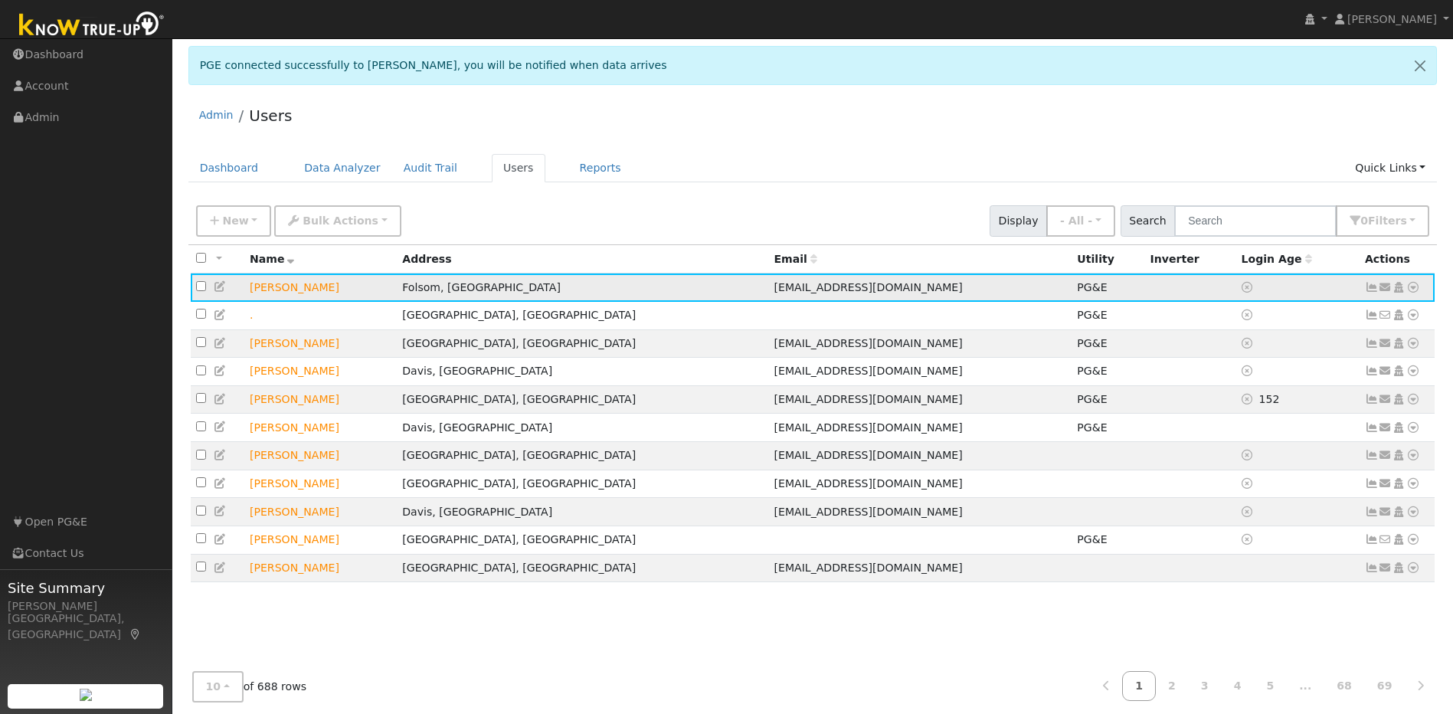
click at [775, 293] on icon at bounding box center [1372, 287] width 14 height 11
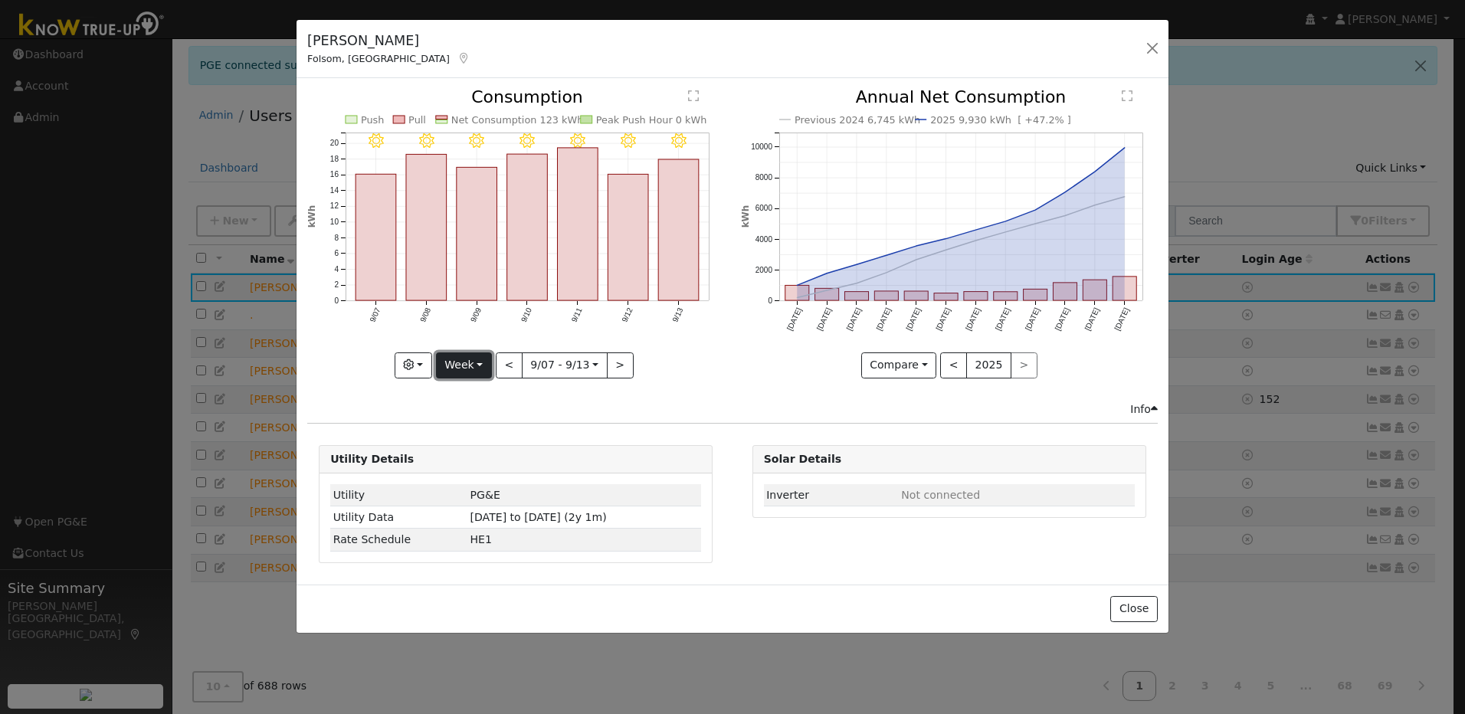
click at [480, 365] on button "Week" at bounding box center [464, 365] width 56 height 26
click at [467, 460] on link "Year" at bounding box center [490, 460] width 106 height 21
type input "[DATE]"
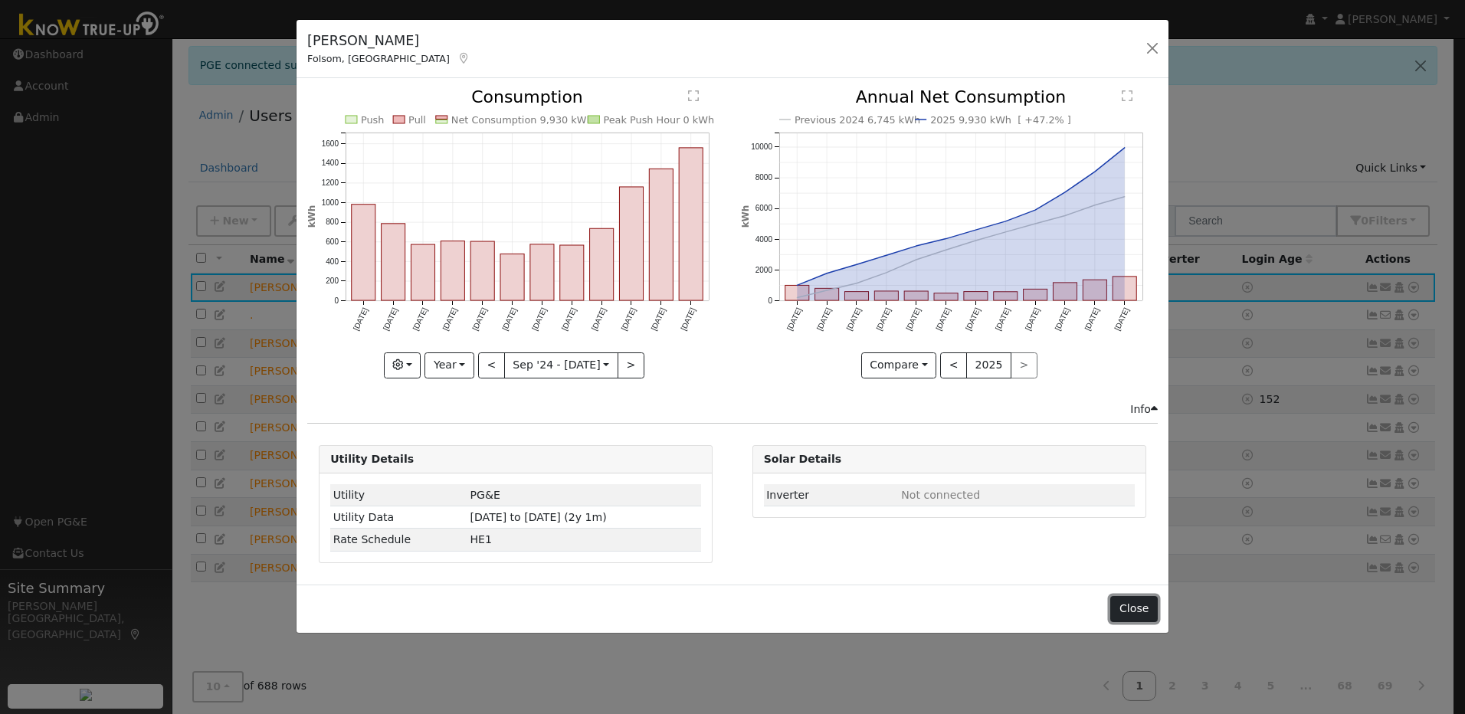
click at [775, 490] on button "Close" at bounding box center [1133, 609] width 47 height 26
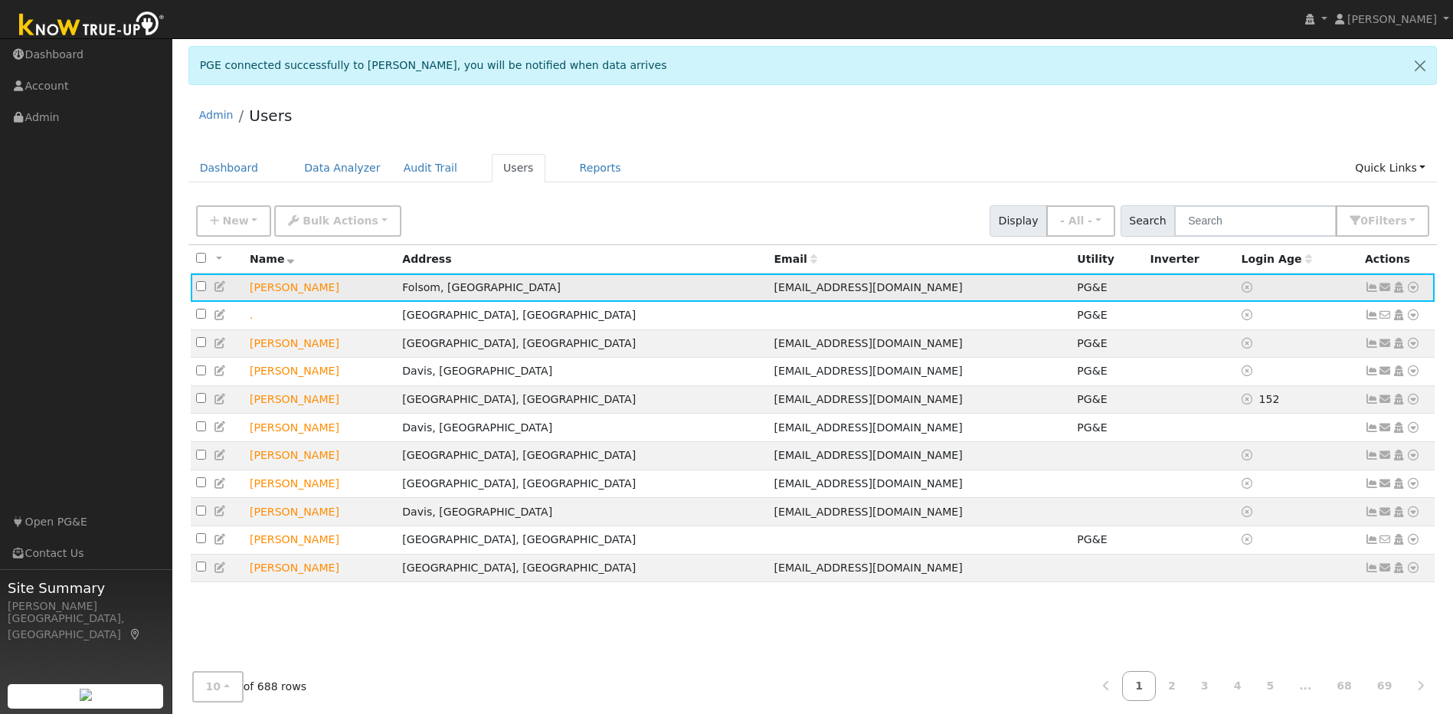
click at [775, 289] on icon at bounding box center [1414, 287] width 14 height 11
click at [775, 372] on link "Import From CSV" at bounding box center [1251, 369] width 113 height 21
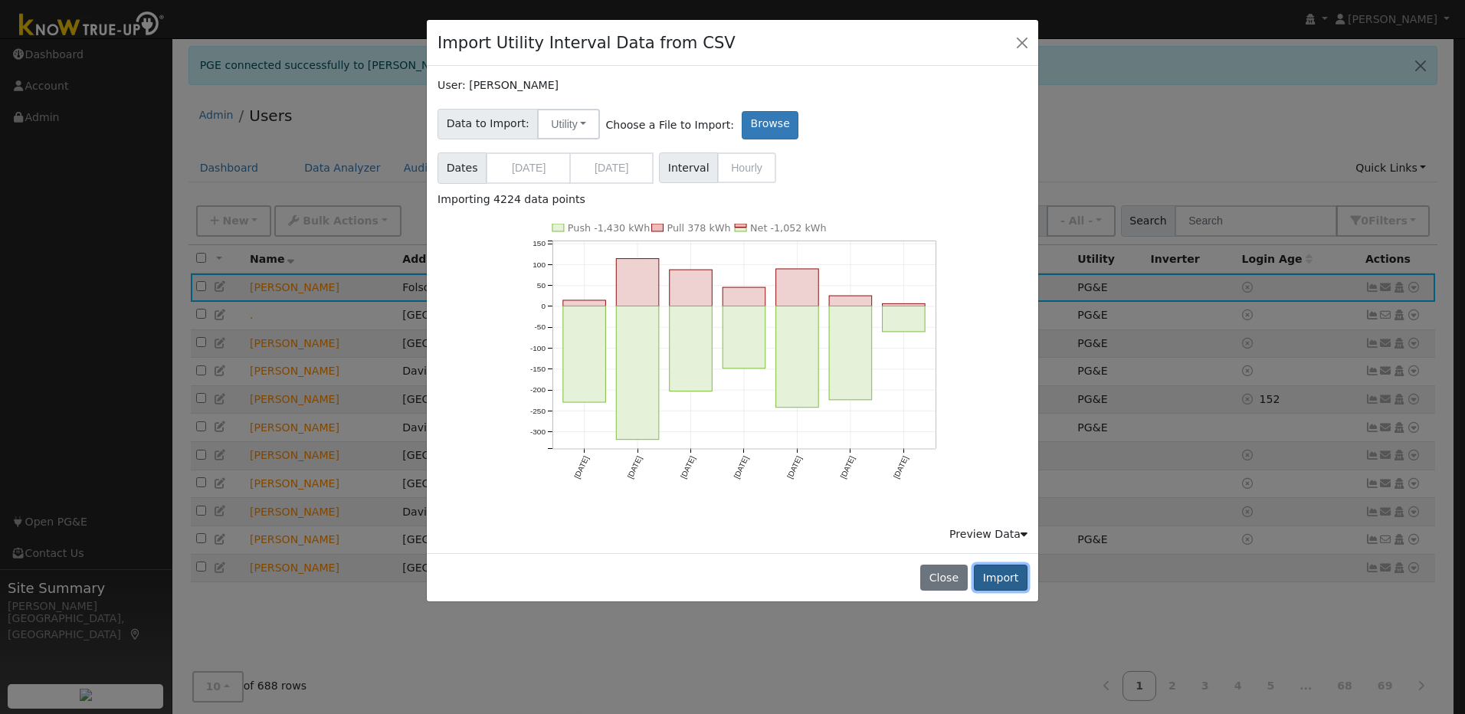
click at [775, 490] on button "Import" at bounding box center [1001, 578] width 54 height 26
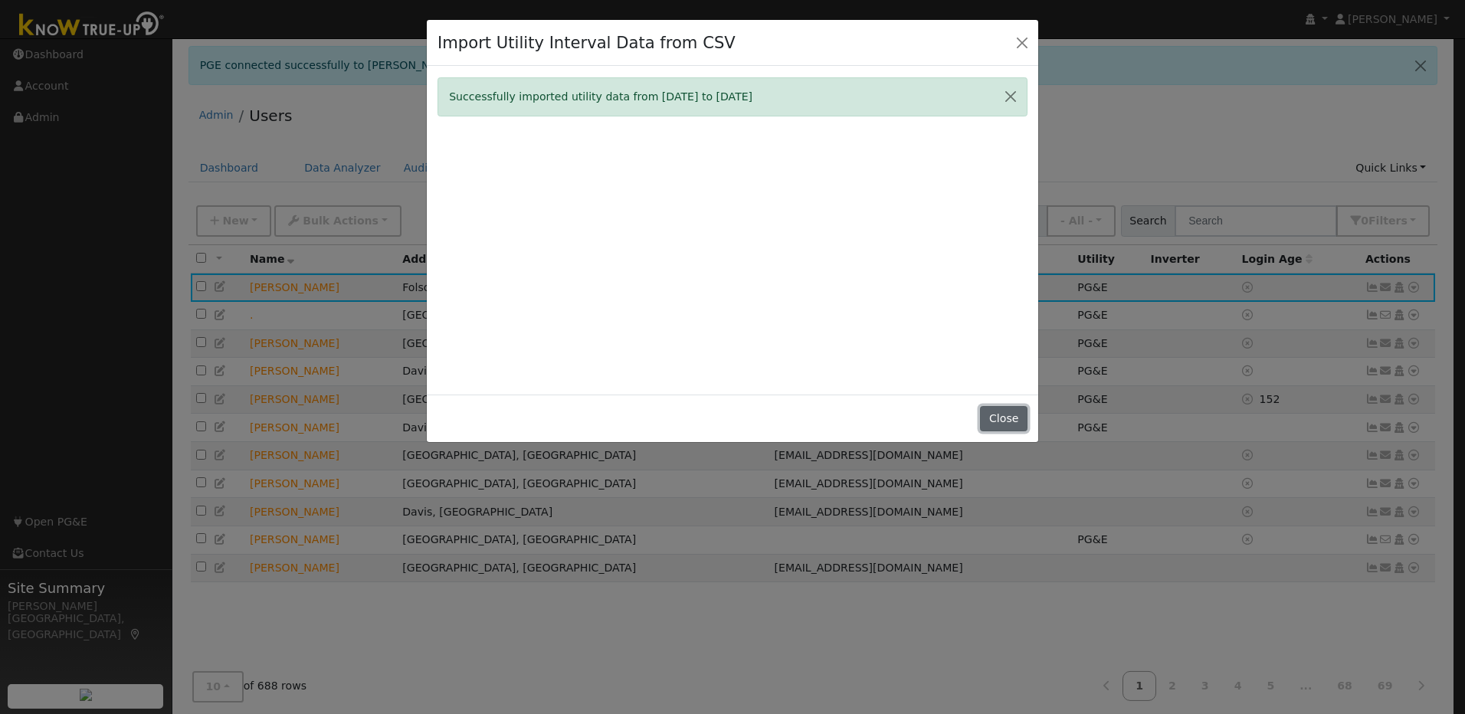
click at [775, 410] on button "Close" at bounding box center [1003, 419] width 47 height 26
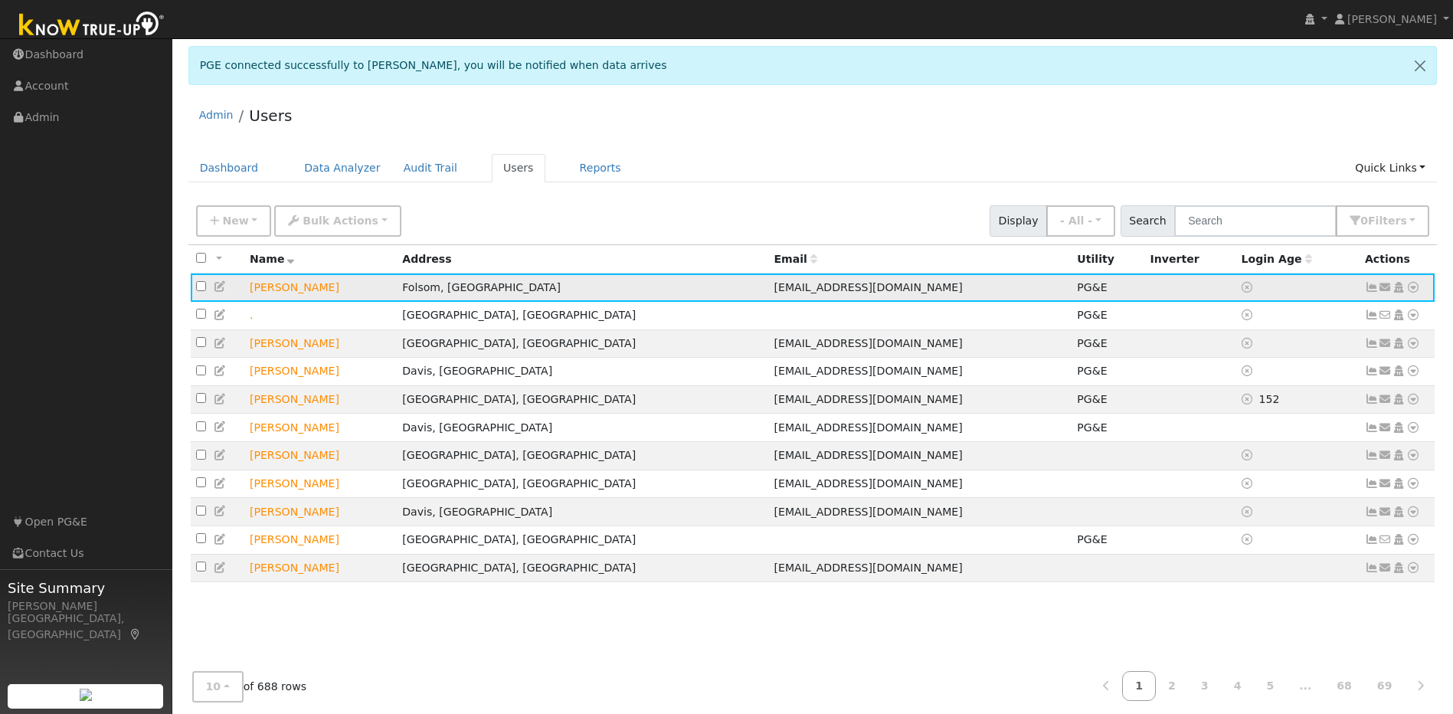
click at [775, 293] on icon at bounding box center [1414, 287] width 14 height 11
click at [775, 373] on link "Import From CSV" at bounding box center [1251, 369] width 113 height 21
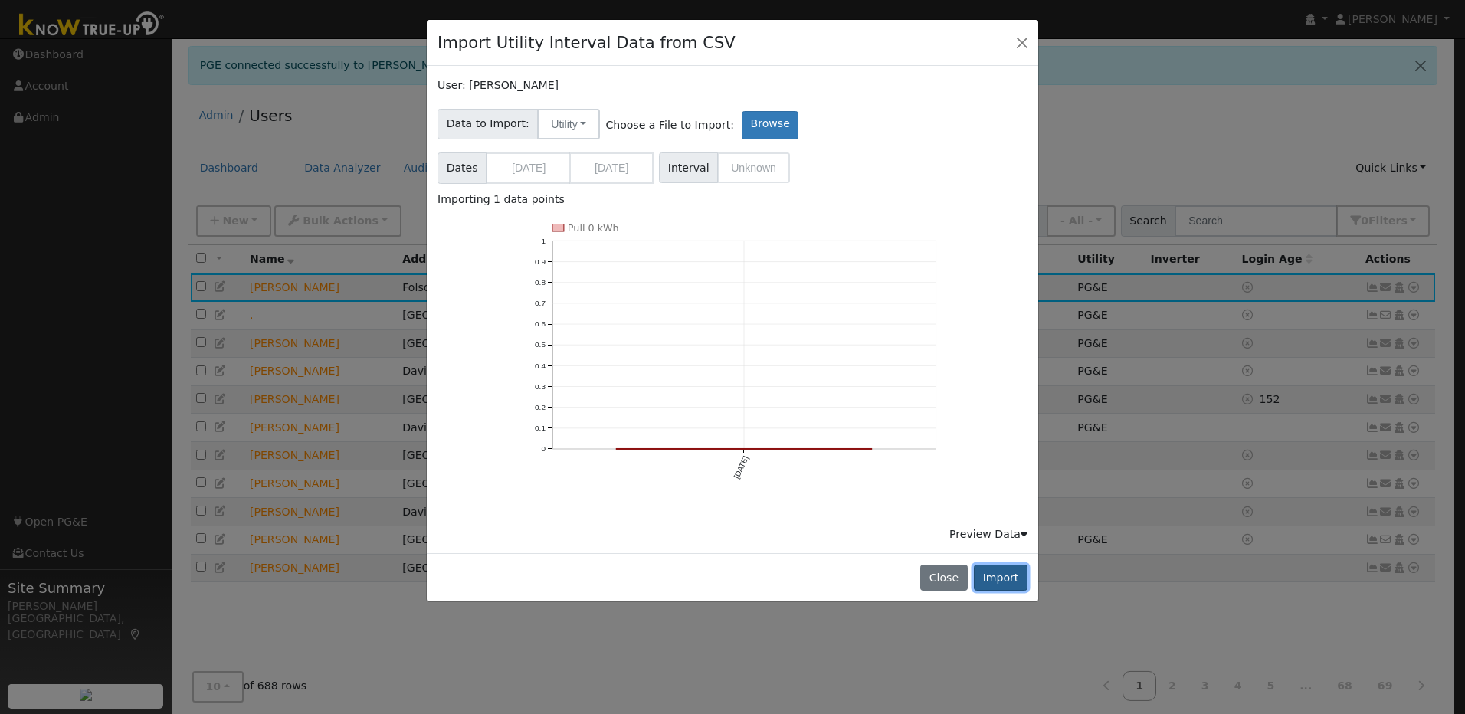
click at [775, 490] on button "Import" at bounding box center [1001, 578] width 54 height 26
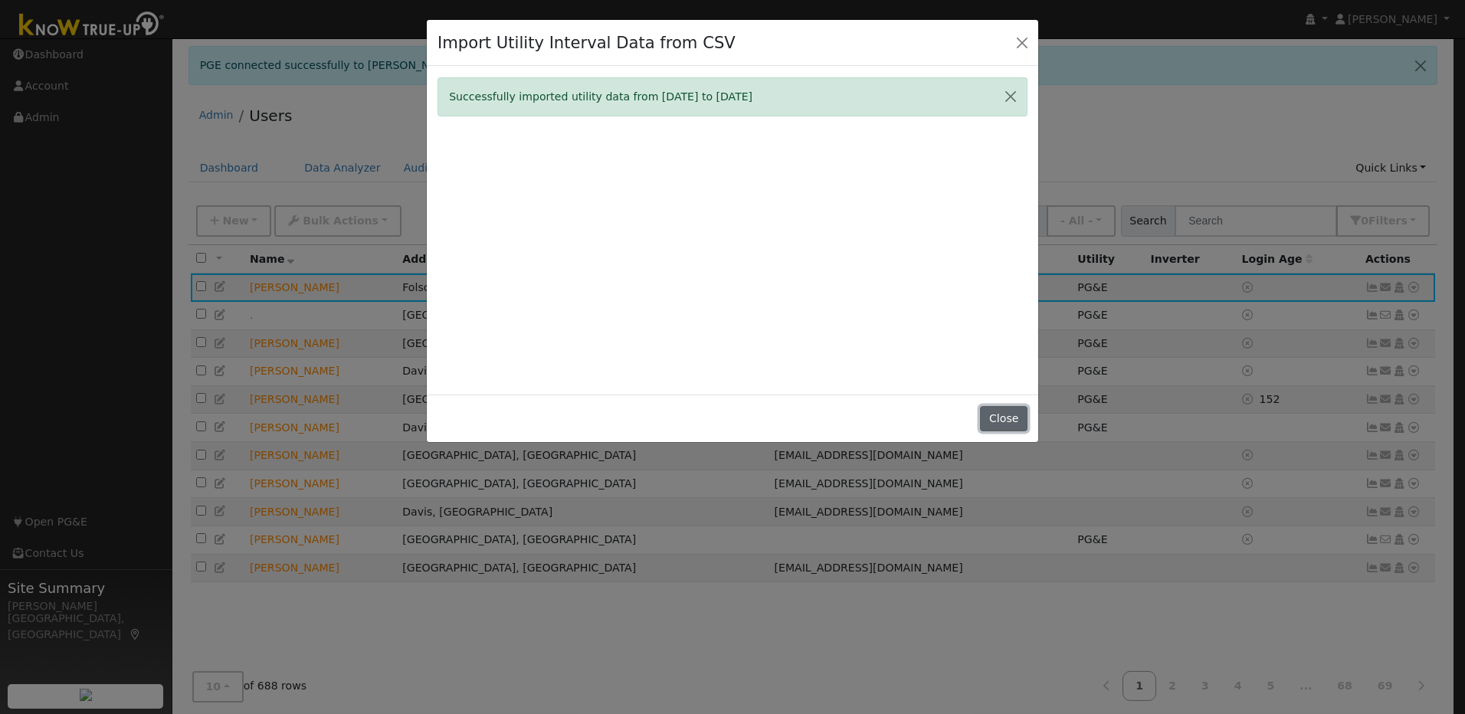
click at [775, 423] on button "Close" at bounding box center [1003, 419] width 47 height 26
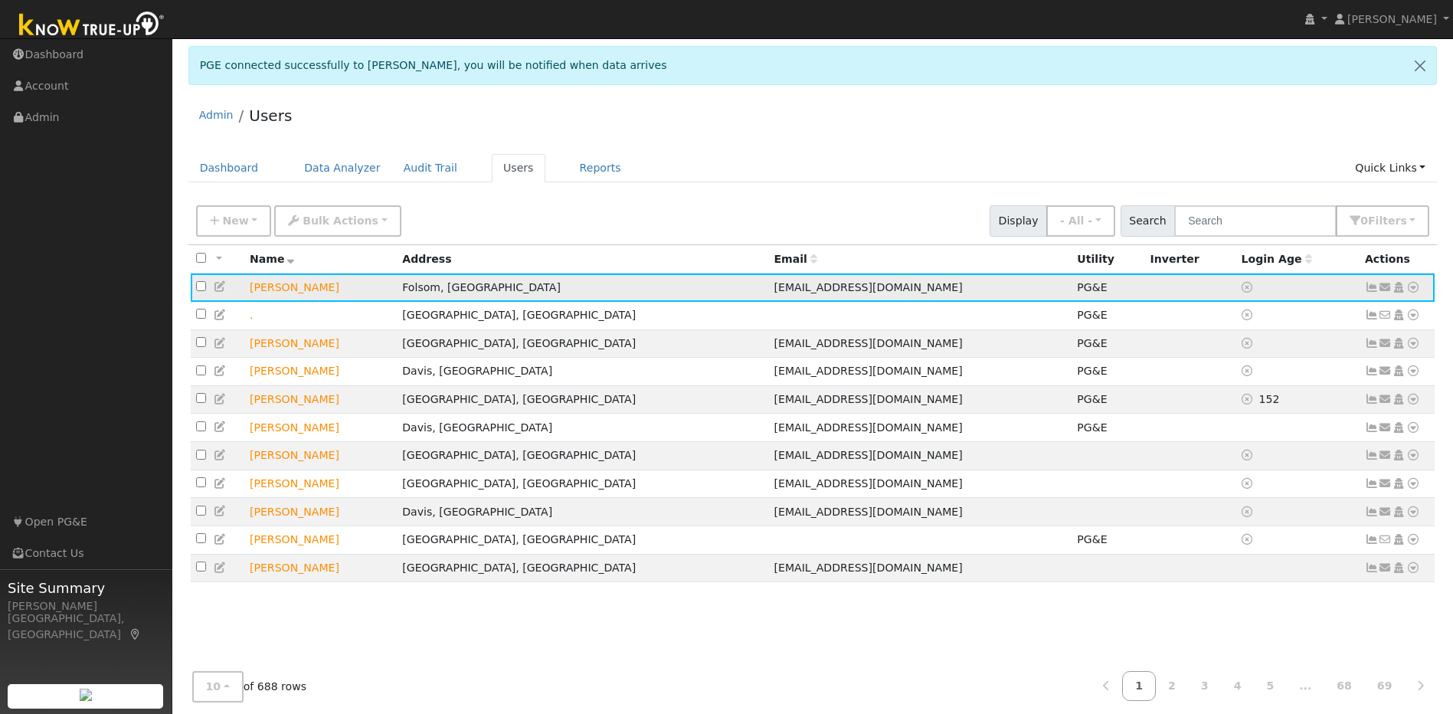
click at [775, 287] on icon at bounding box center [1414, 287] width 14 height 11
click at [775, 377] on link "Import From CSV" at bounding box center [1251, 369] width 113 height 21
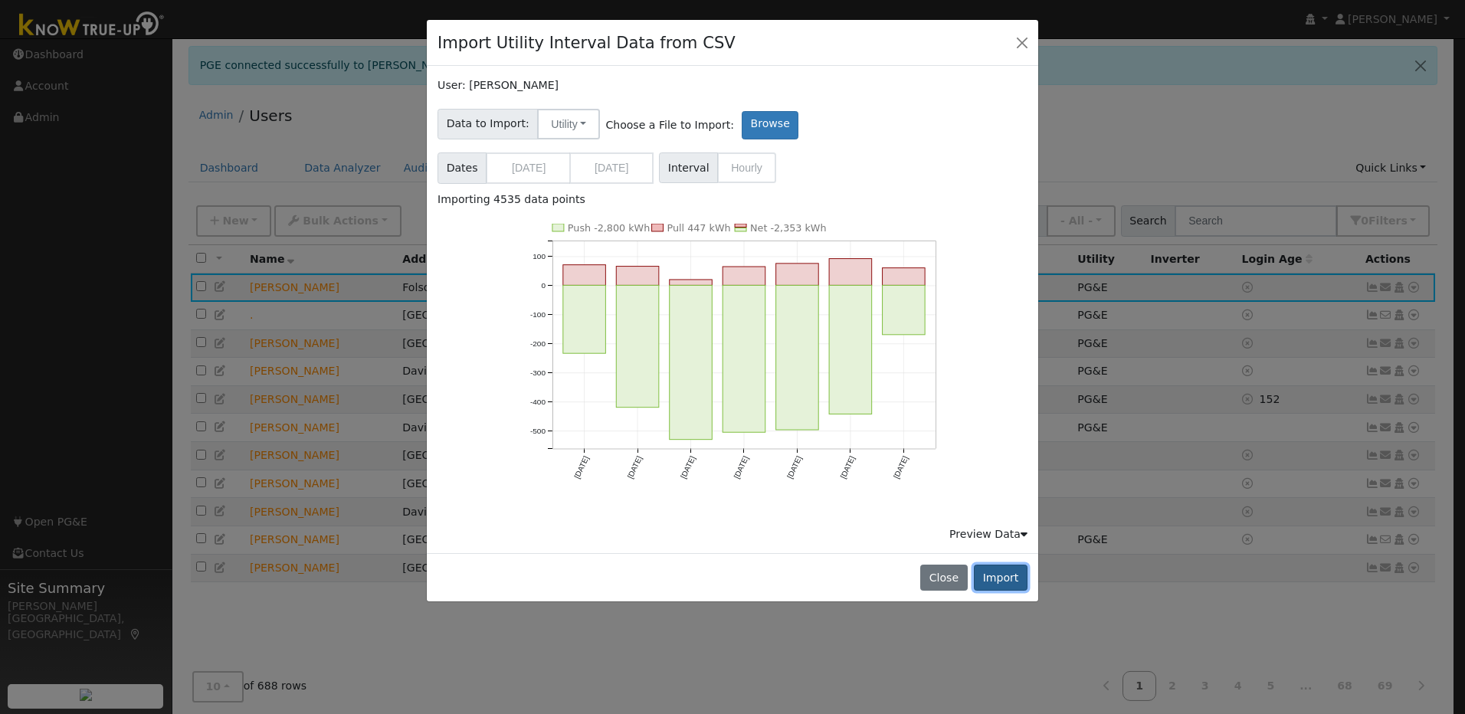
click at [775, 490] on button "Import" at bounding box center [1001, 578] width 54 height 26
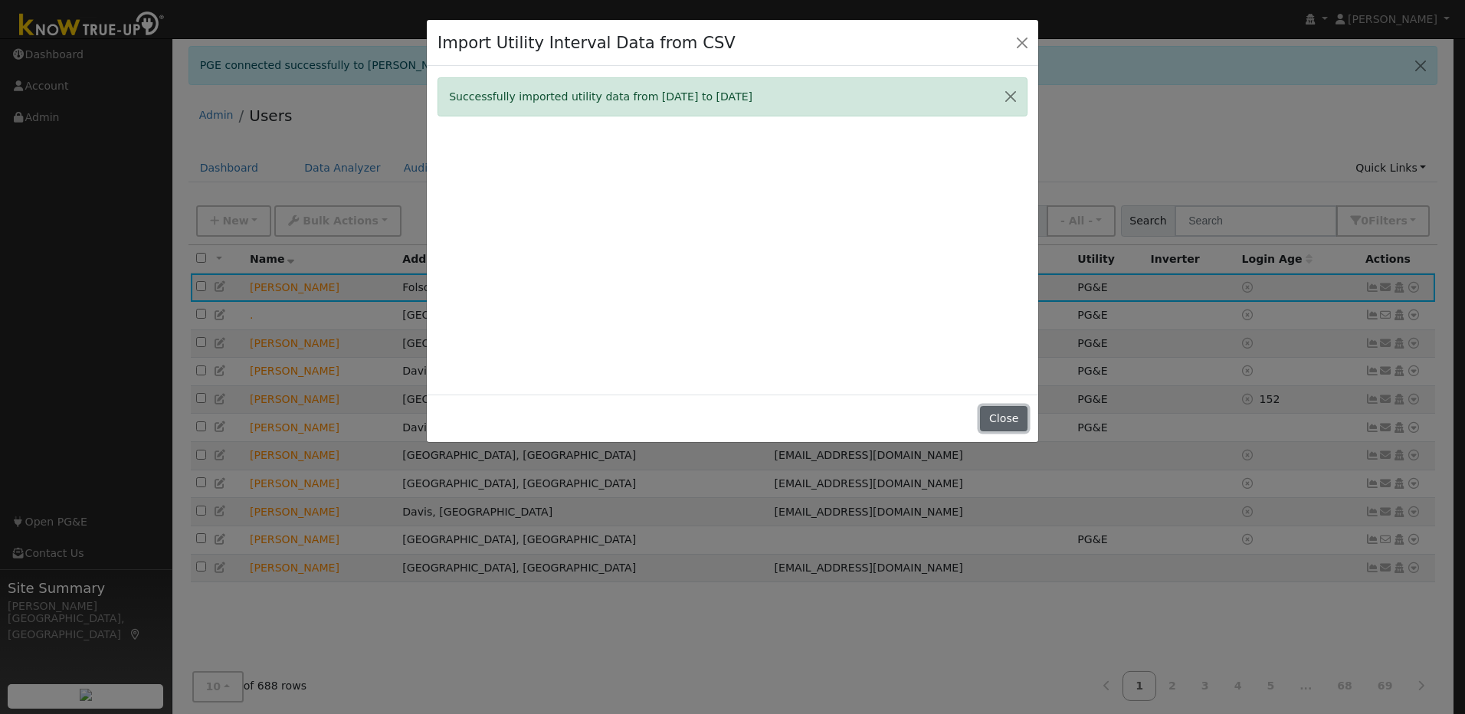
click at [775, 426] on button "Close" at bounding box center [1003, 419] width 47 height 26
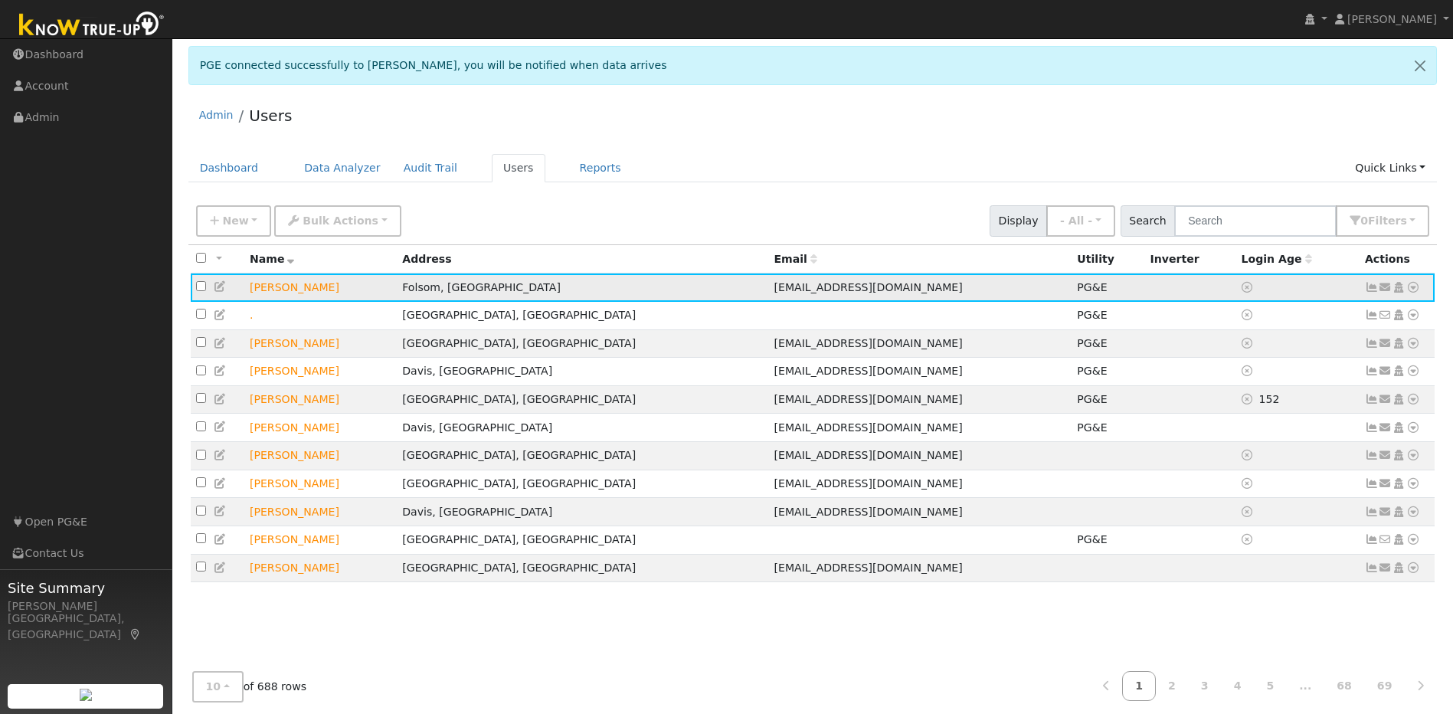
click at [775, 293] on icon at bounding box center [1372, 287] width 14 height 11
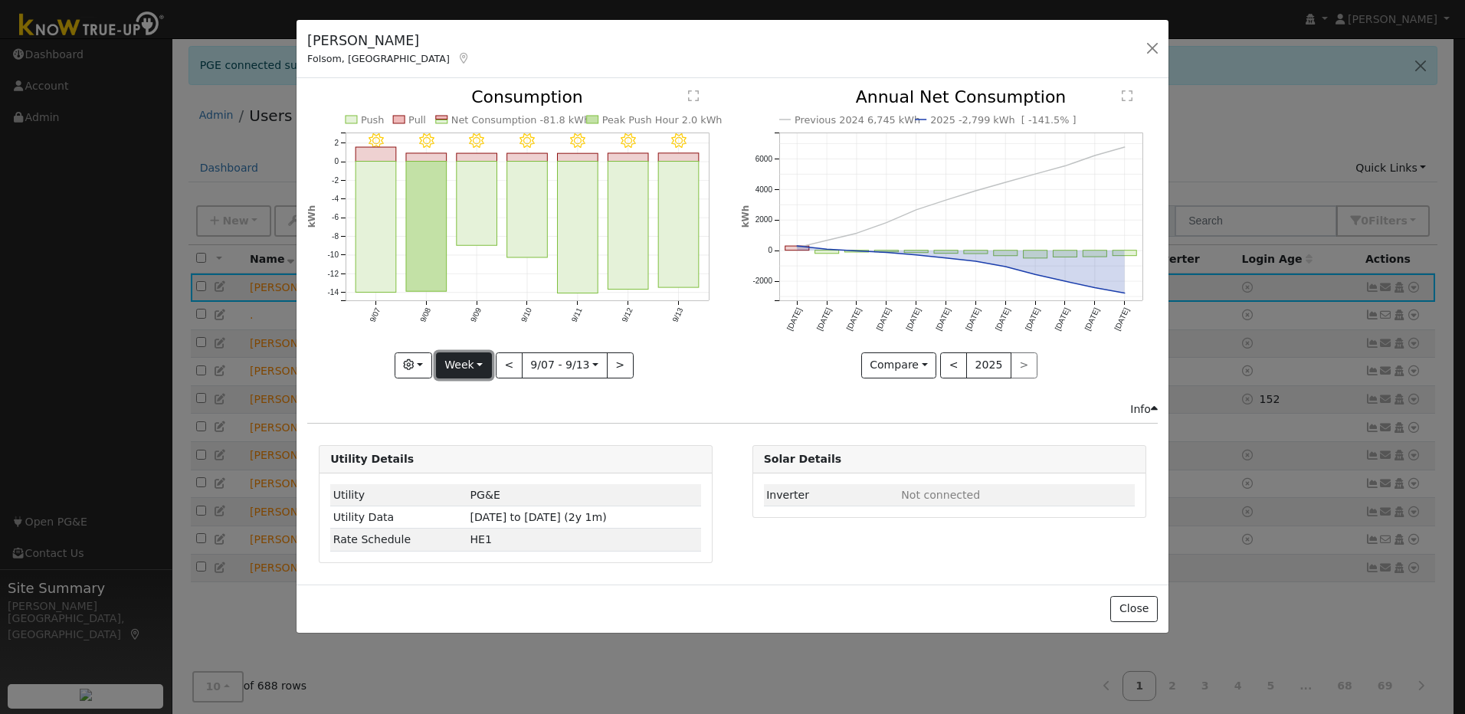
click at [456, 359] on button "Week" at bounding box center [464, 365] width 56 height 26
click at [499, 462] on link "Year" at bounding box center [490, 460] width 106 height 21
type input "[DATE]"
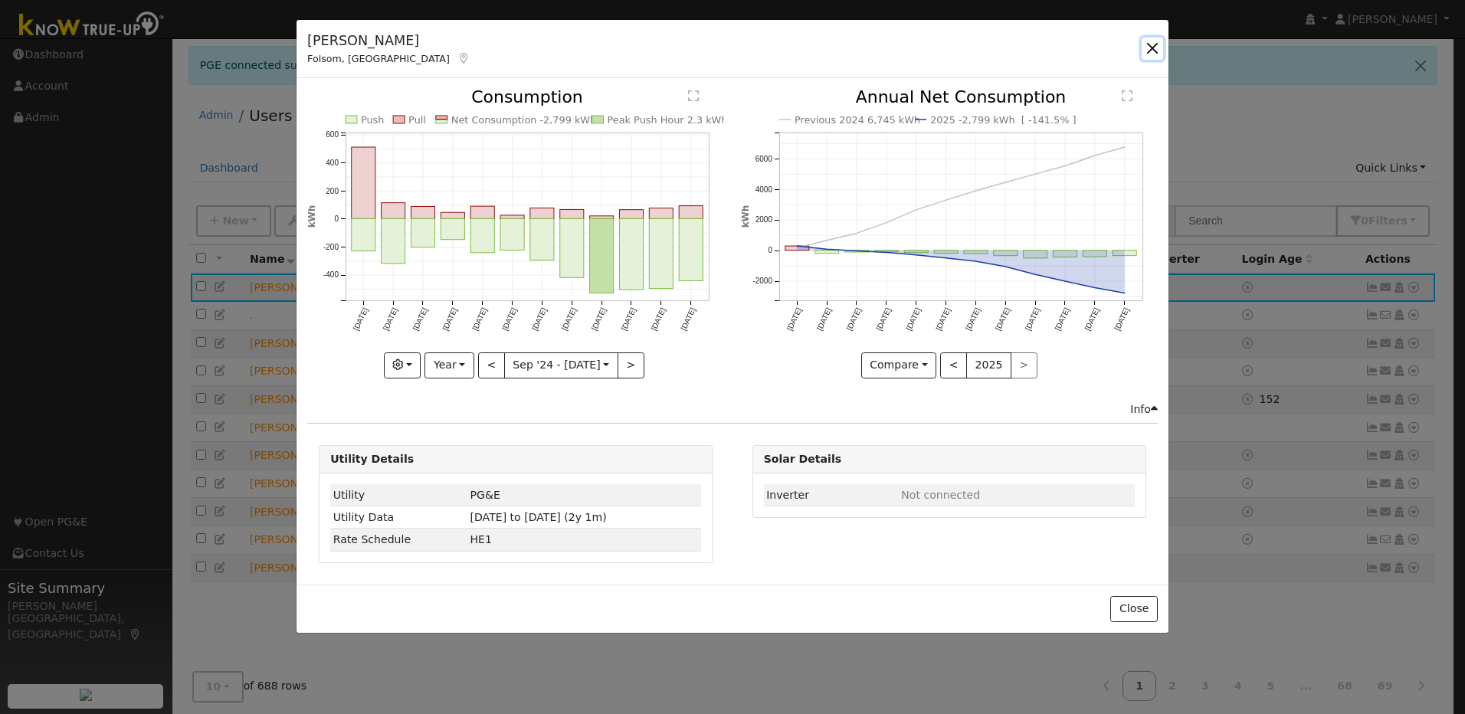
click at [775, 49] on button "button" at bounding box center [1151, 48] width 21 height 21
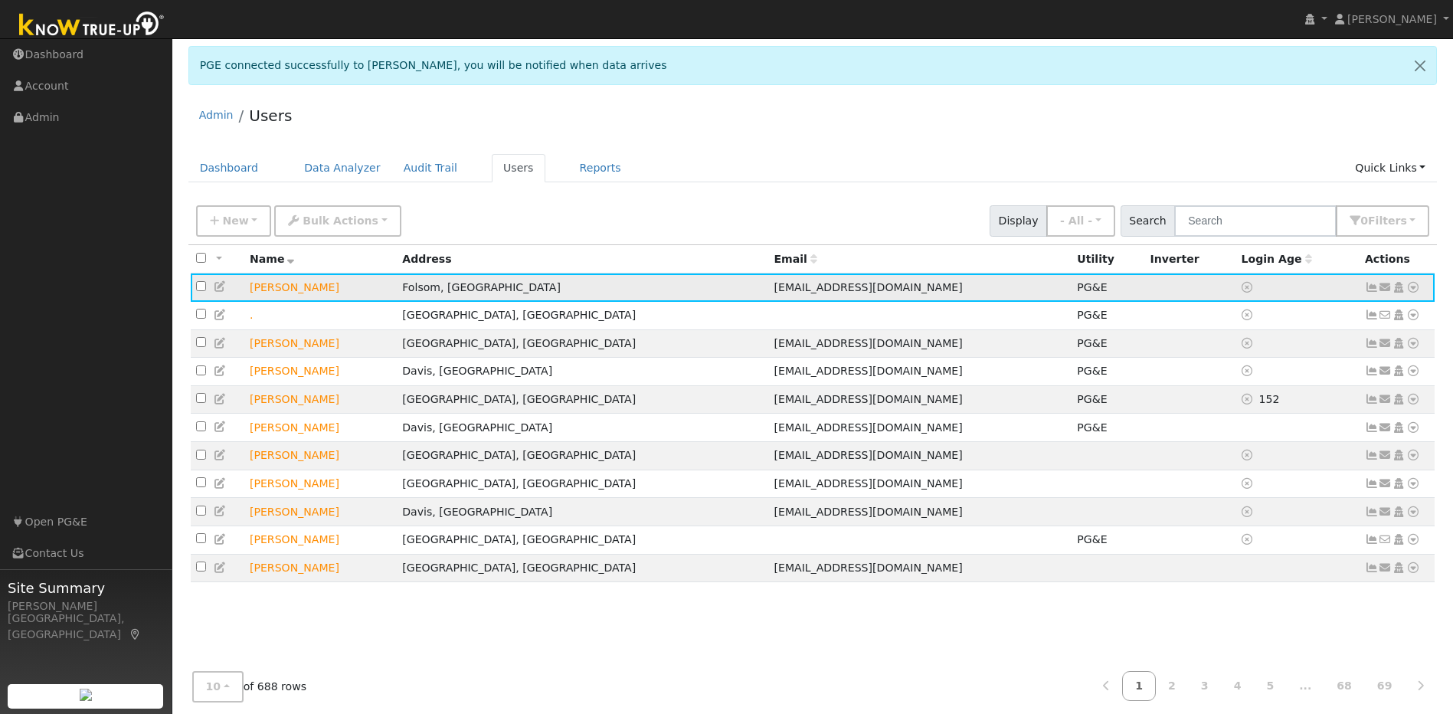
click at [775, 293] on icon at bounding box center [1372, 287] width 14 height 11
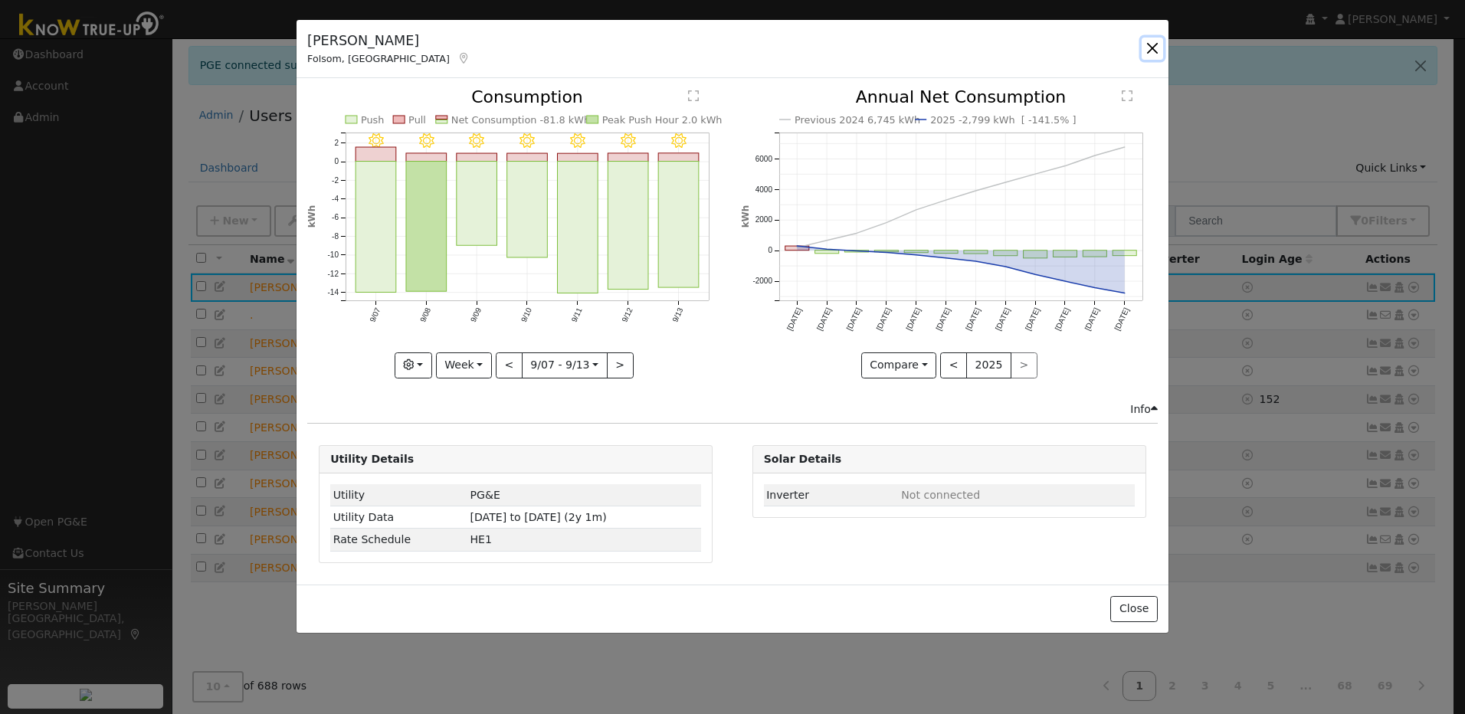
click at [775, 47] on button "button" at bounding box center [1151, 48] width 21 height 21
